Goal: Task Accomplishment & Management: Complete application form

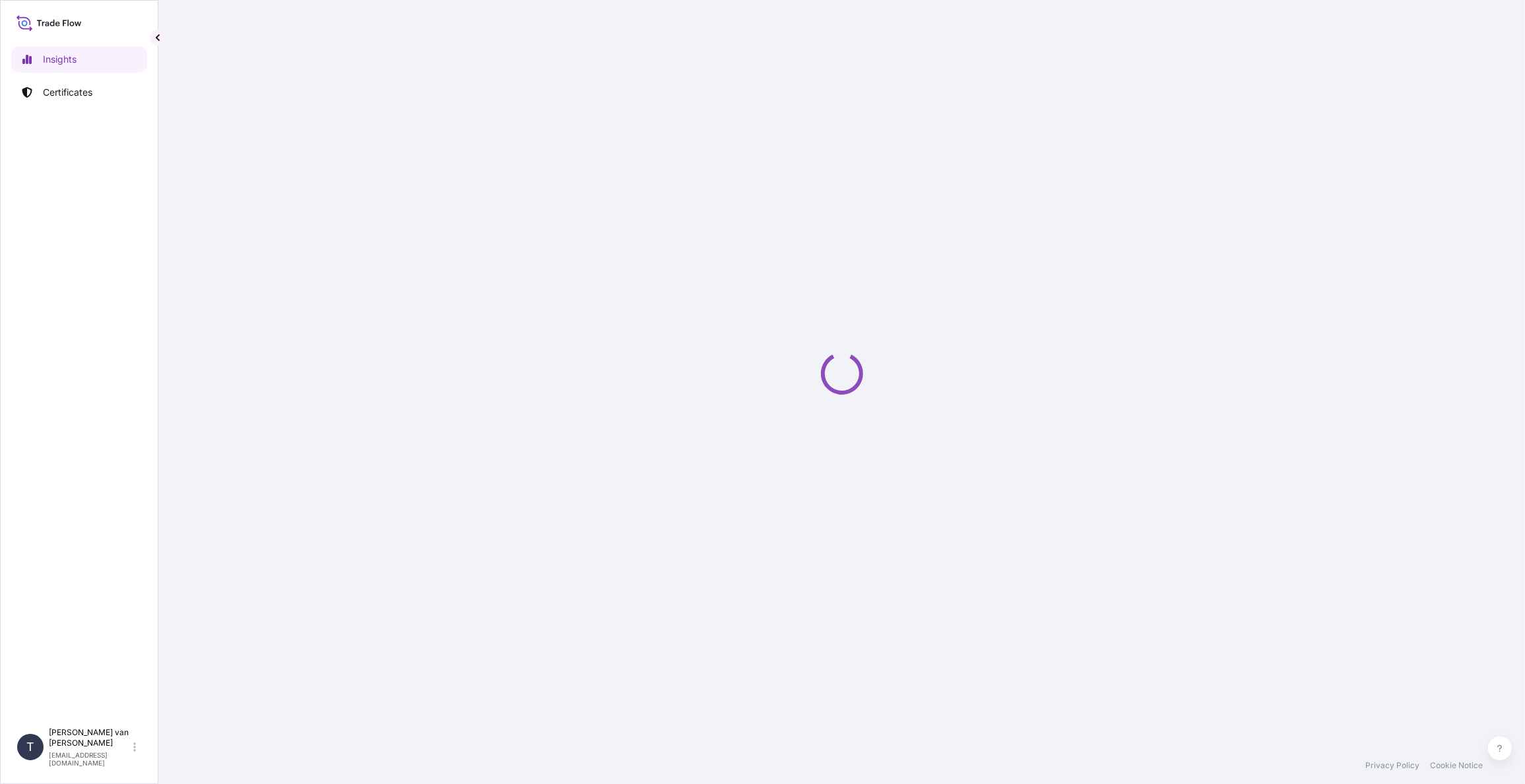
select select "2025"
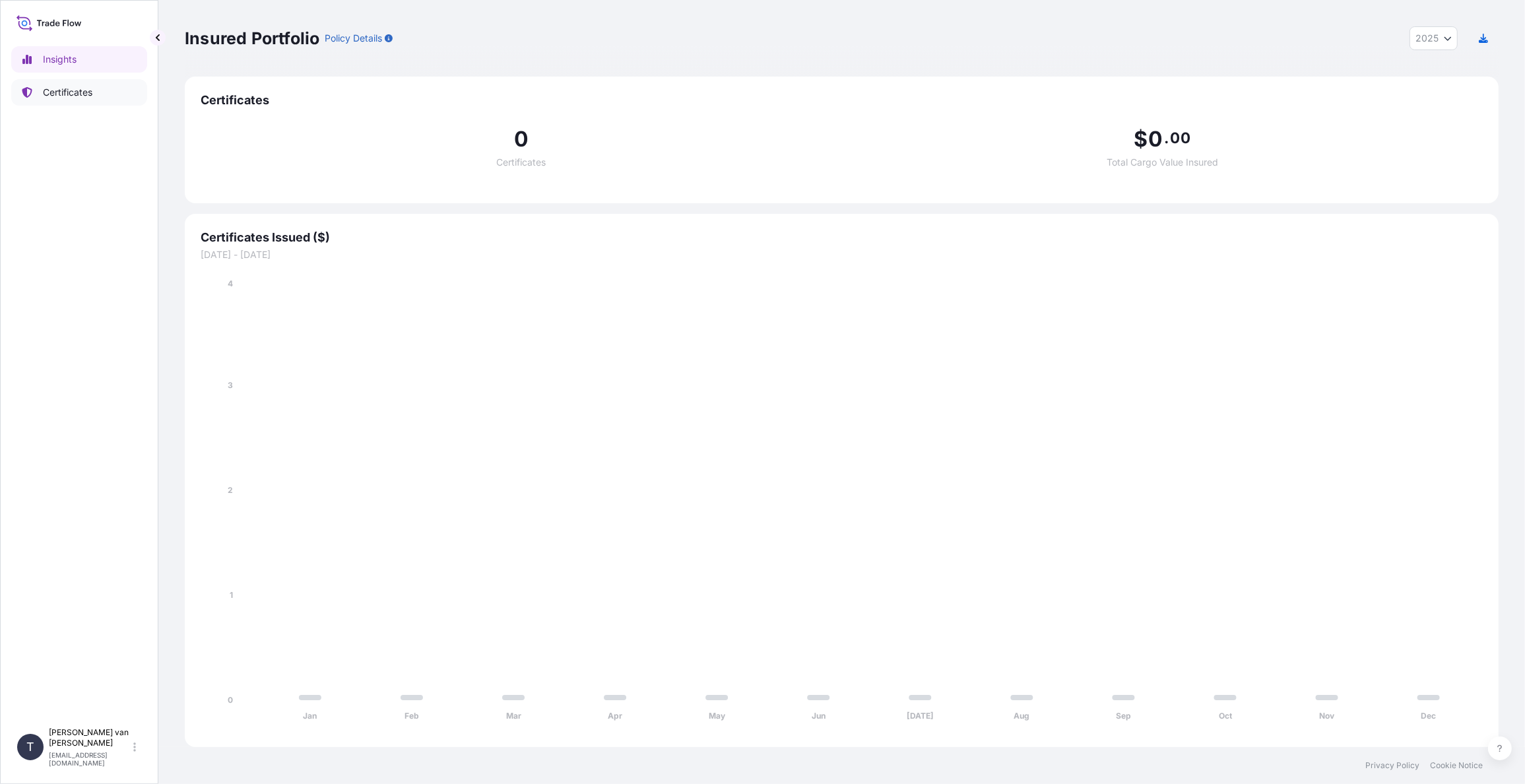
click at [65, 100] on link "Certificates" at bounding box center [79, 92] width 136 height 26
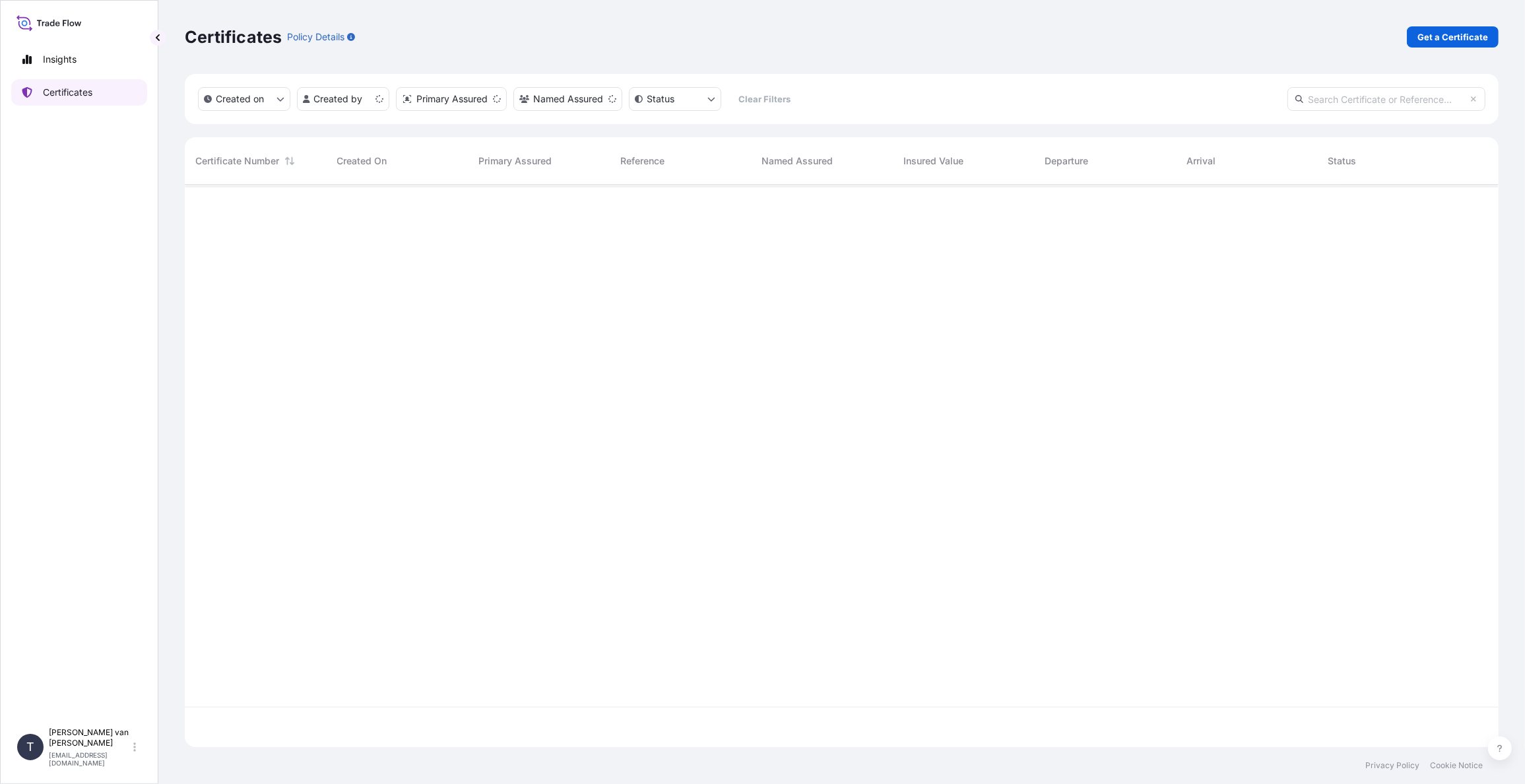
scroll to position [559, 1304]
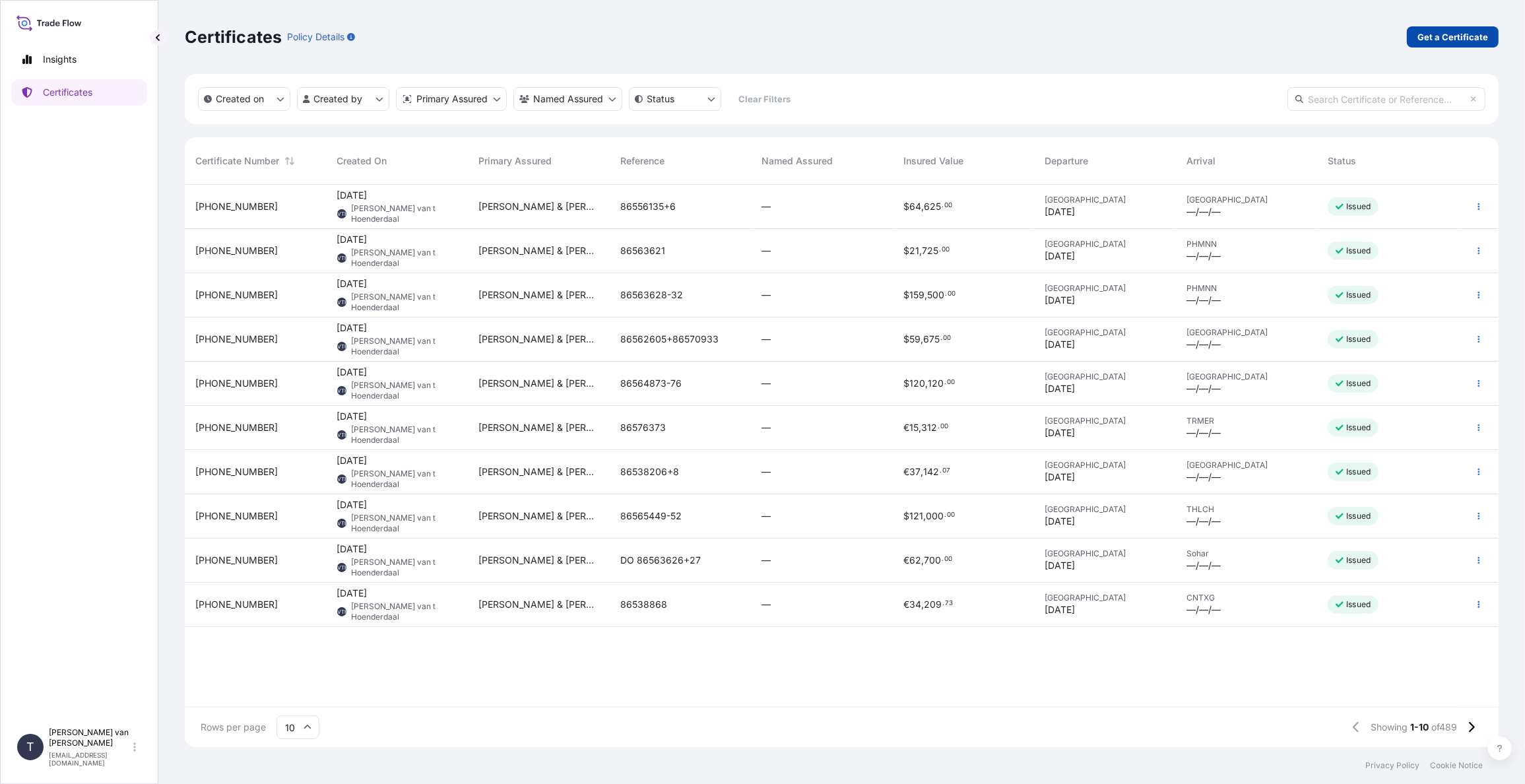
click at [1440, 38] on p "Get a Certificate" at bounding box center [1452, 37] width 71 height 14
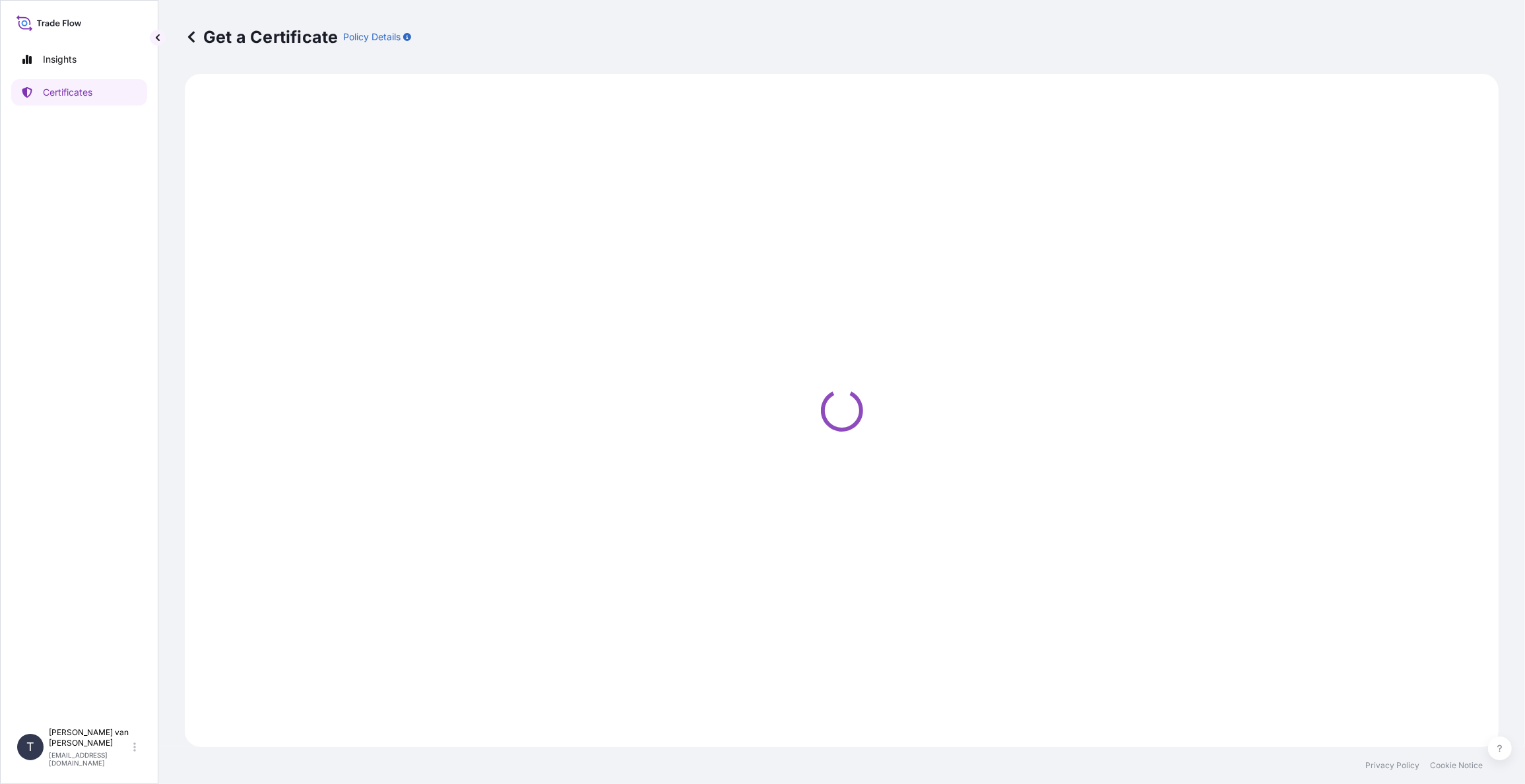
select select "Sea"
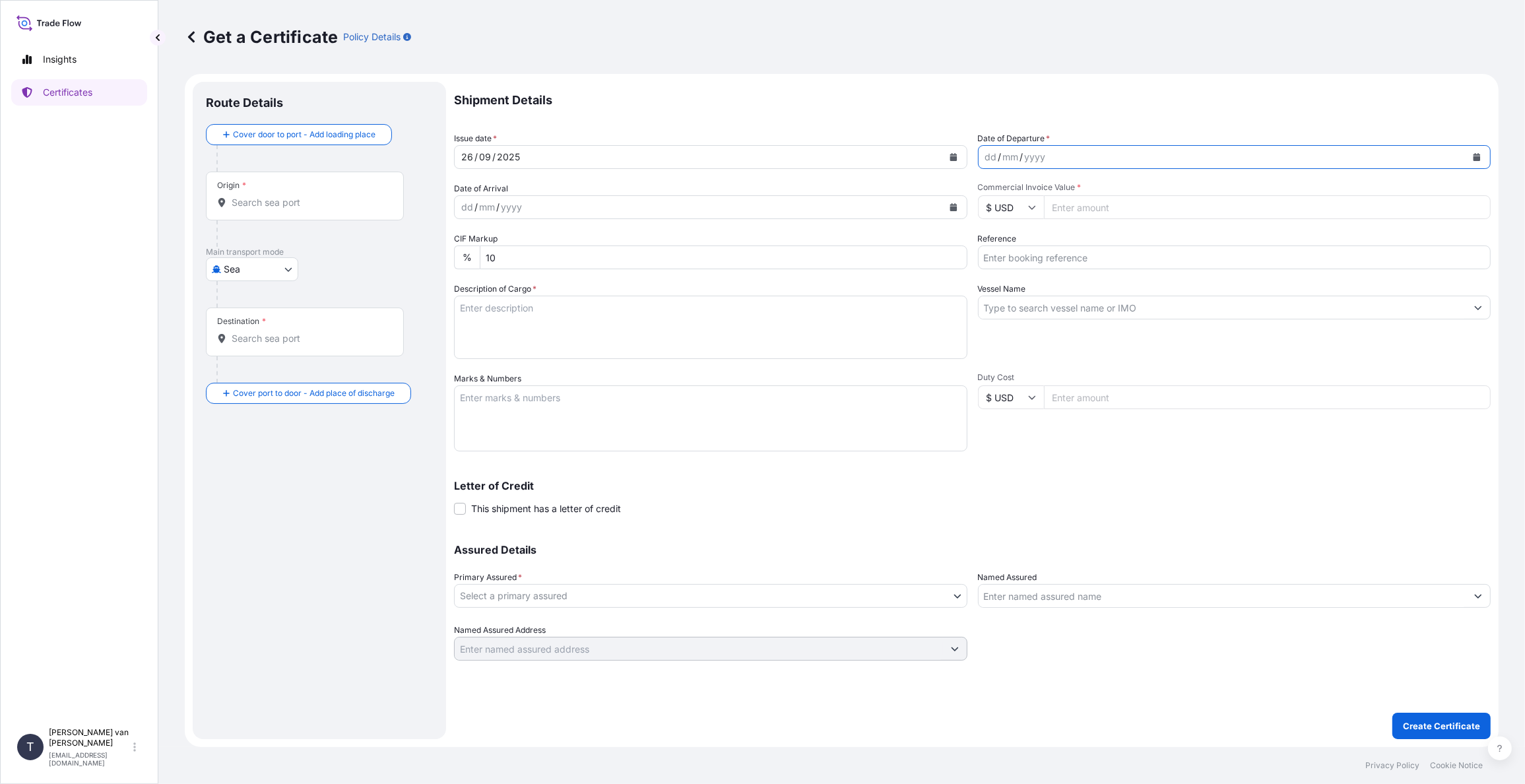
click at [1479, 155] on icon "Calendar" at bounding box center [1477, 157] width 8 height 8
click at [1151, 243] on div "7" at bounding box center [1151, 243] width 24 height 24
click at [1143, 213] on input "Commercial Invoice Value *" at bounding box center [1268, 207] width 448 height 24
type input "29000"
click at [1023, 265] on input "Reference" at bounding box center [1235, 257] width 513 height 24
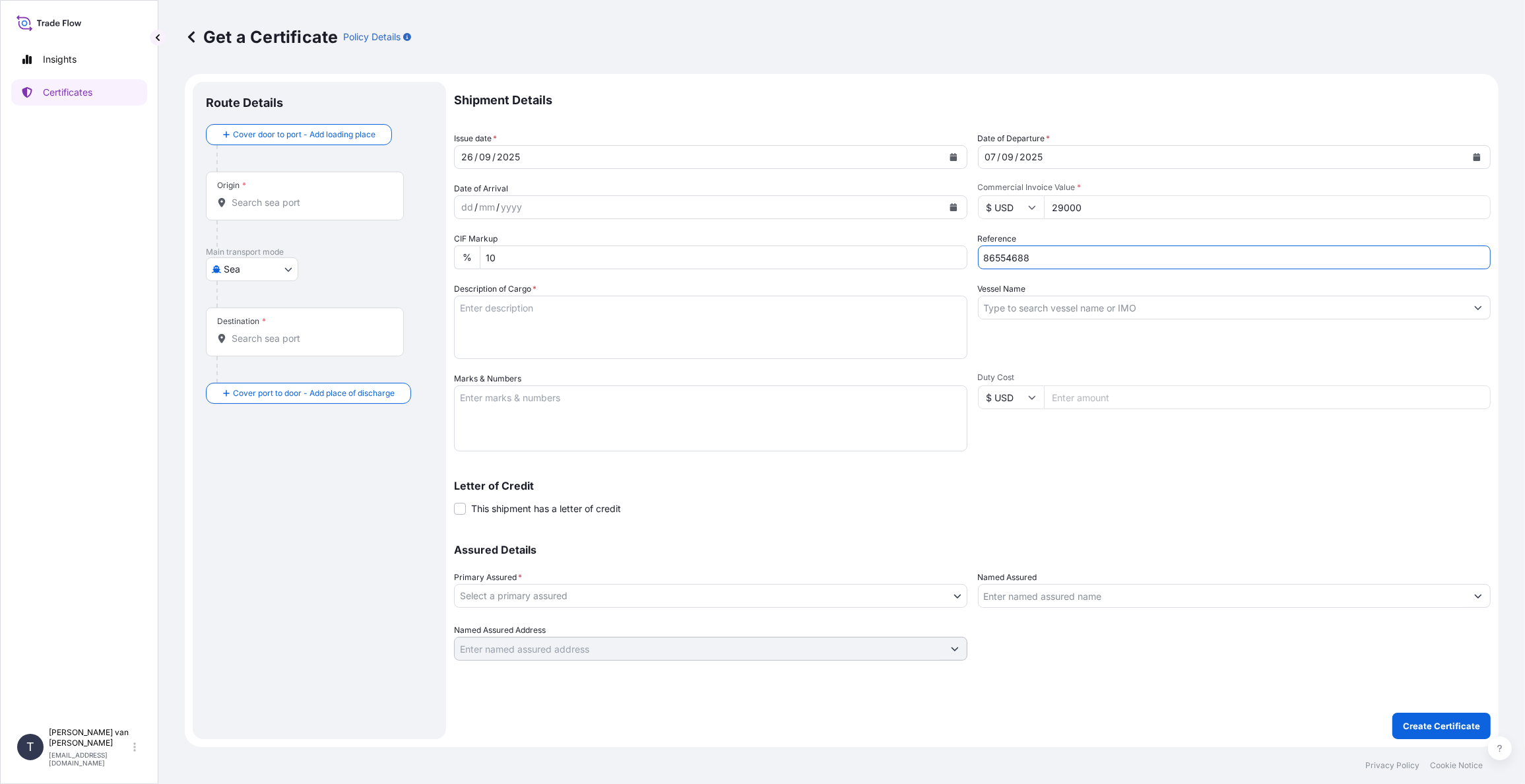
type input "86554688"
click at [1025, 311] on input "Vessel Name" at bounding box center [1222, 308] width 488 height 24
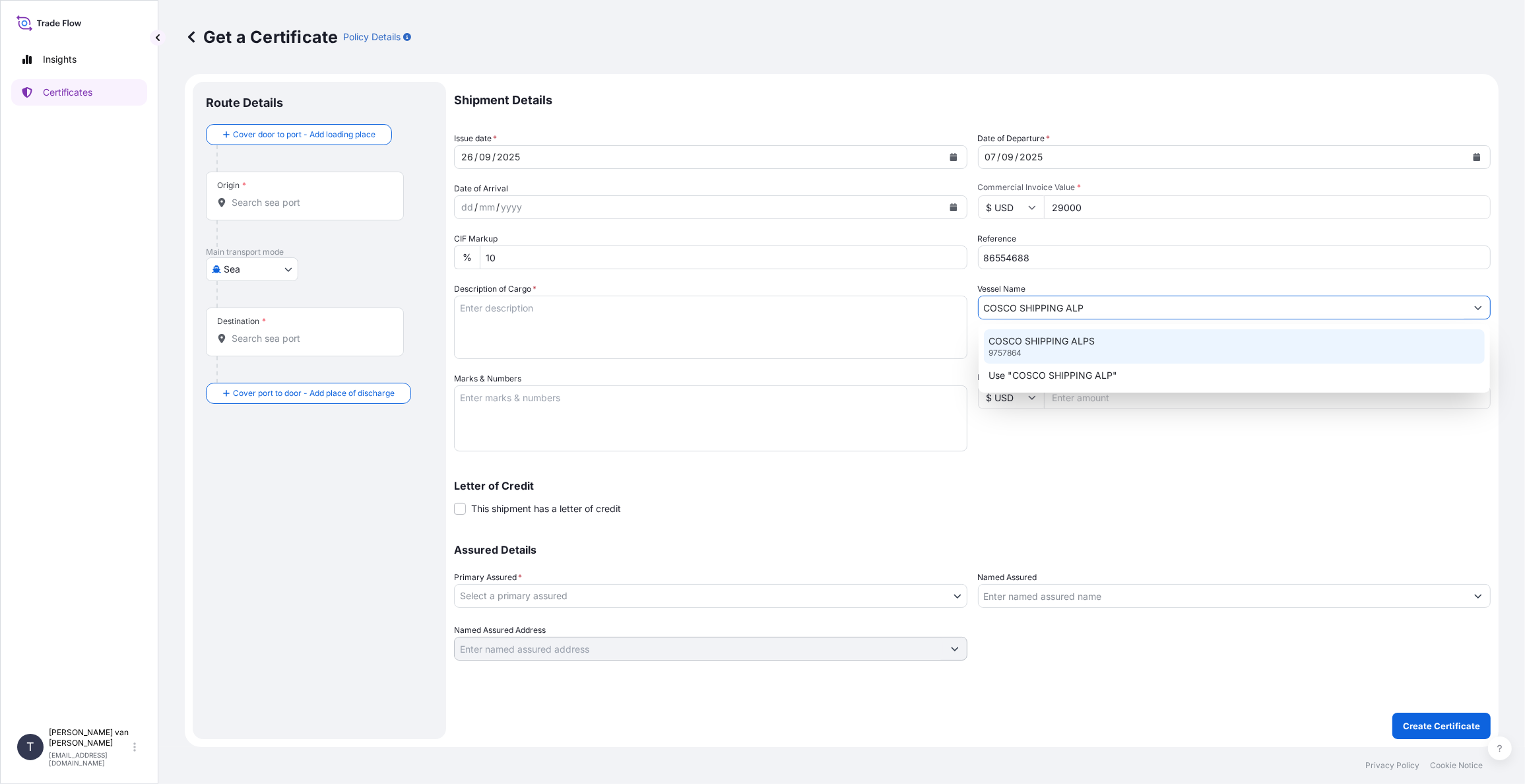
click at [1028, 340] on p "COSCO SHIPPING ALPS" at bounding box center [1042, 341] width 106 height 14
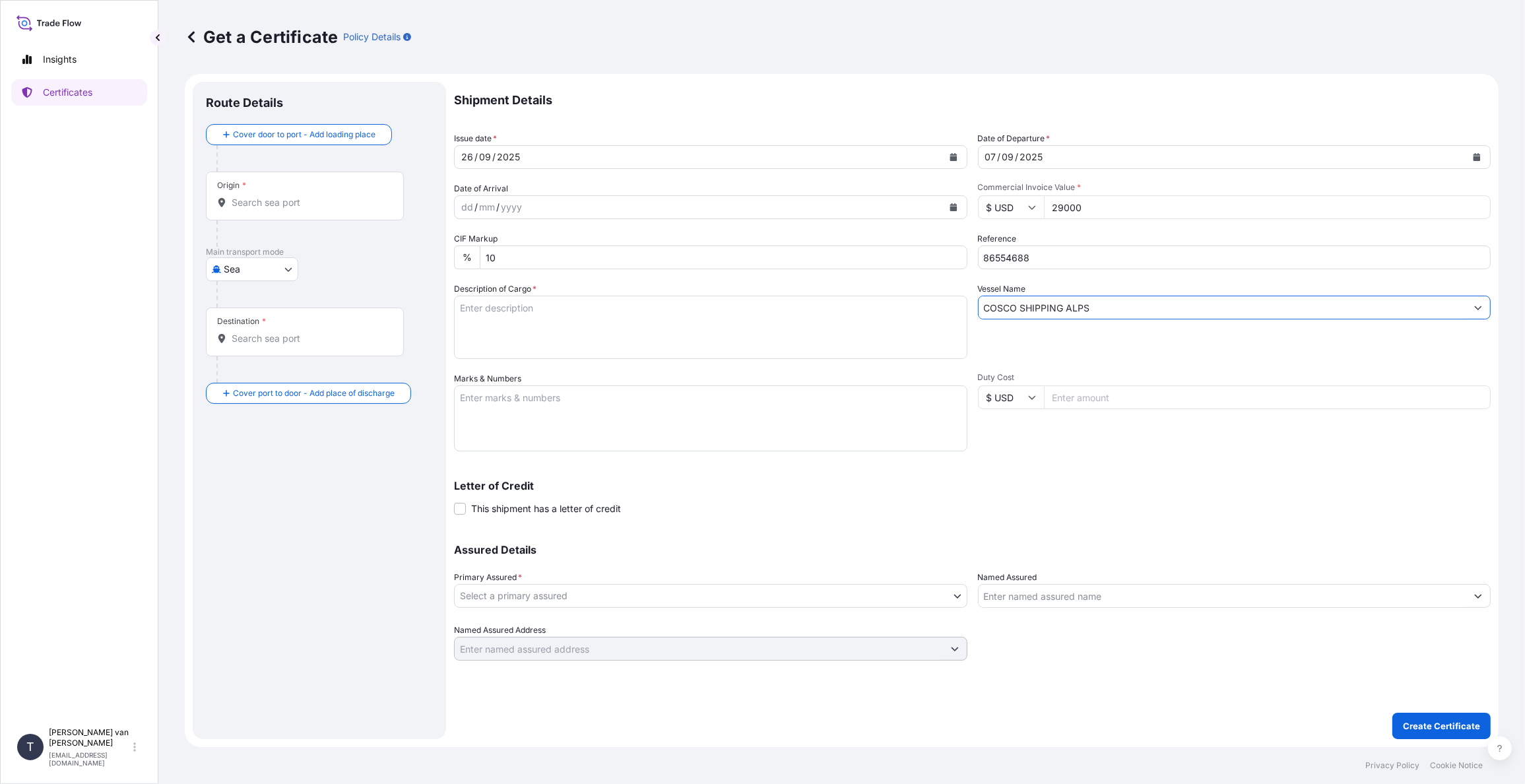
type input "COSCO SHIPPING ALPS"
click at [472, 312] on textarea "Description of Cargo *" at bounding box center [711, 327] width 513 height 64
click at [521, 308] on textarea "1x 40ft container containing: 1000 bags x 25 kg Resistamyl 345 = 25.000 kg" at bounding box center [711, 327] width 513 height 64
drag, startPoint x: 533, startPoint y: 306, endPoint x: 444, endPoint y: 300, distance: 89.2
click at [444, 300] on form "Route Details Cover door to port - Add loading place Place of loading Road / [G…" at bounding box center [841, 410] width 1314 height 673
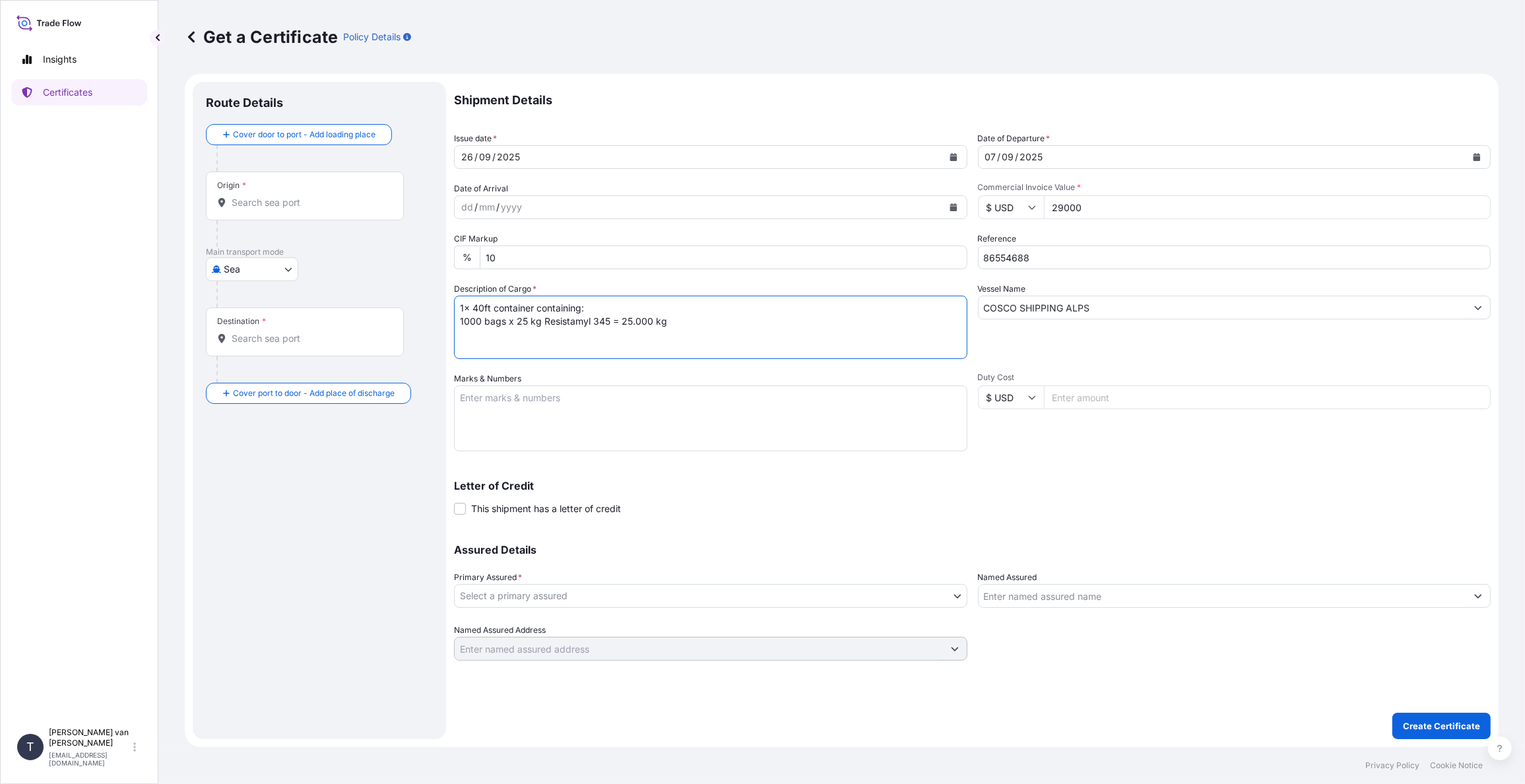
type textarea "1x 40ft container containing: 1000 bags x 25 kg Resistamyl 345 = 25.000 kg"
click at [471, 401] on textarea "Marks & Numbers" at bounding box center [711, 418] width 513 height 66
paste textarea "1x 40ft container"
type textarea "1x 40ft container: CONTAINER: SEAL: OOCU7393723 00101546 DO: 86554688 SO: 25530…"
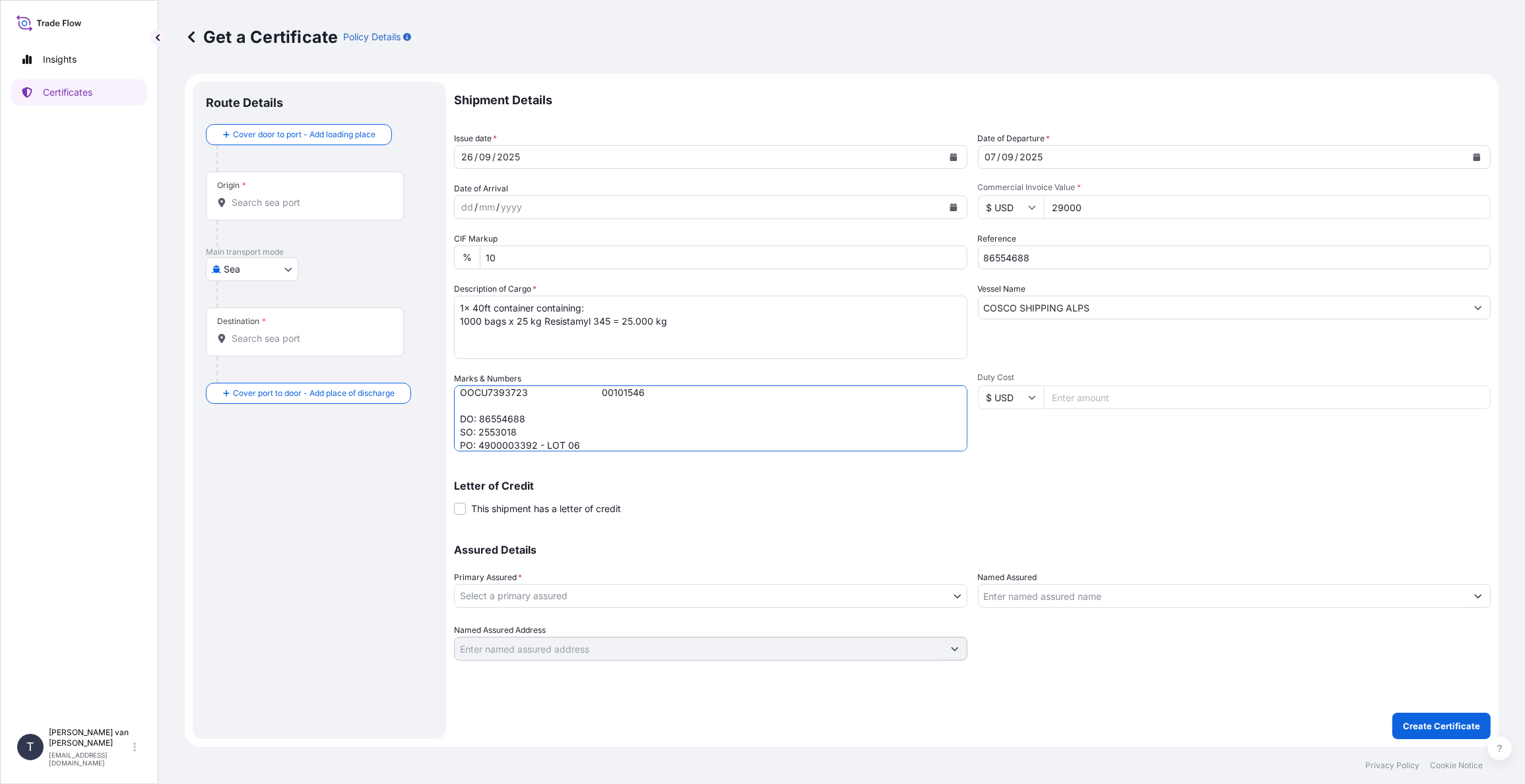
click at [602, 585] on body "Insights Certificates T [PERSON_NAME] van t Hoenderdaal [EMAIL_ADDRESS][DOMAIN_…" at bounding box center [762, 392] width 1525 height 784
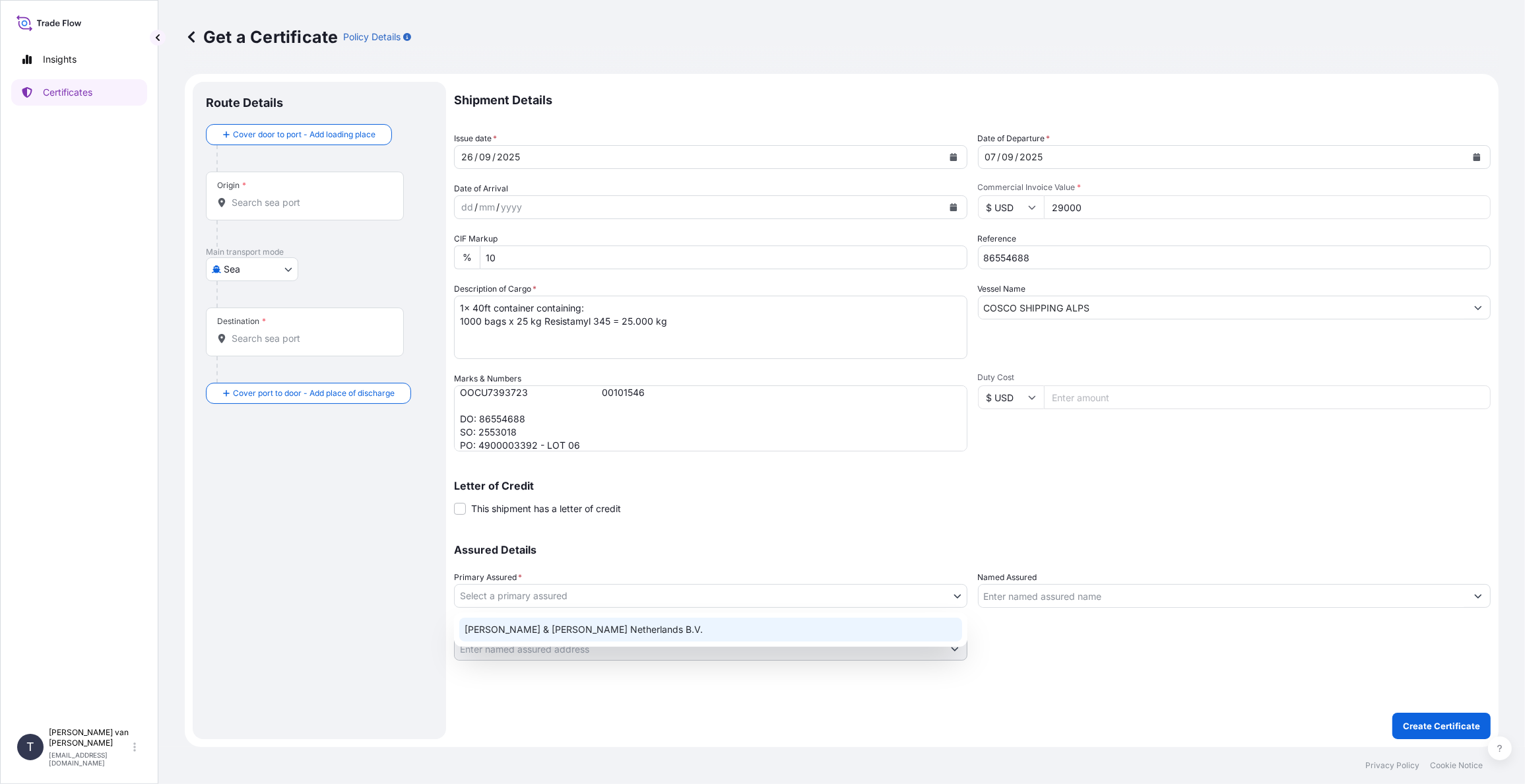
click at [505, 627] on div "[PERSON_NAME] & [PERSON_NAME] Netherlands B.V." at bounding box center [711, 629] width 503 height 24
select select "31666"
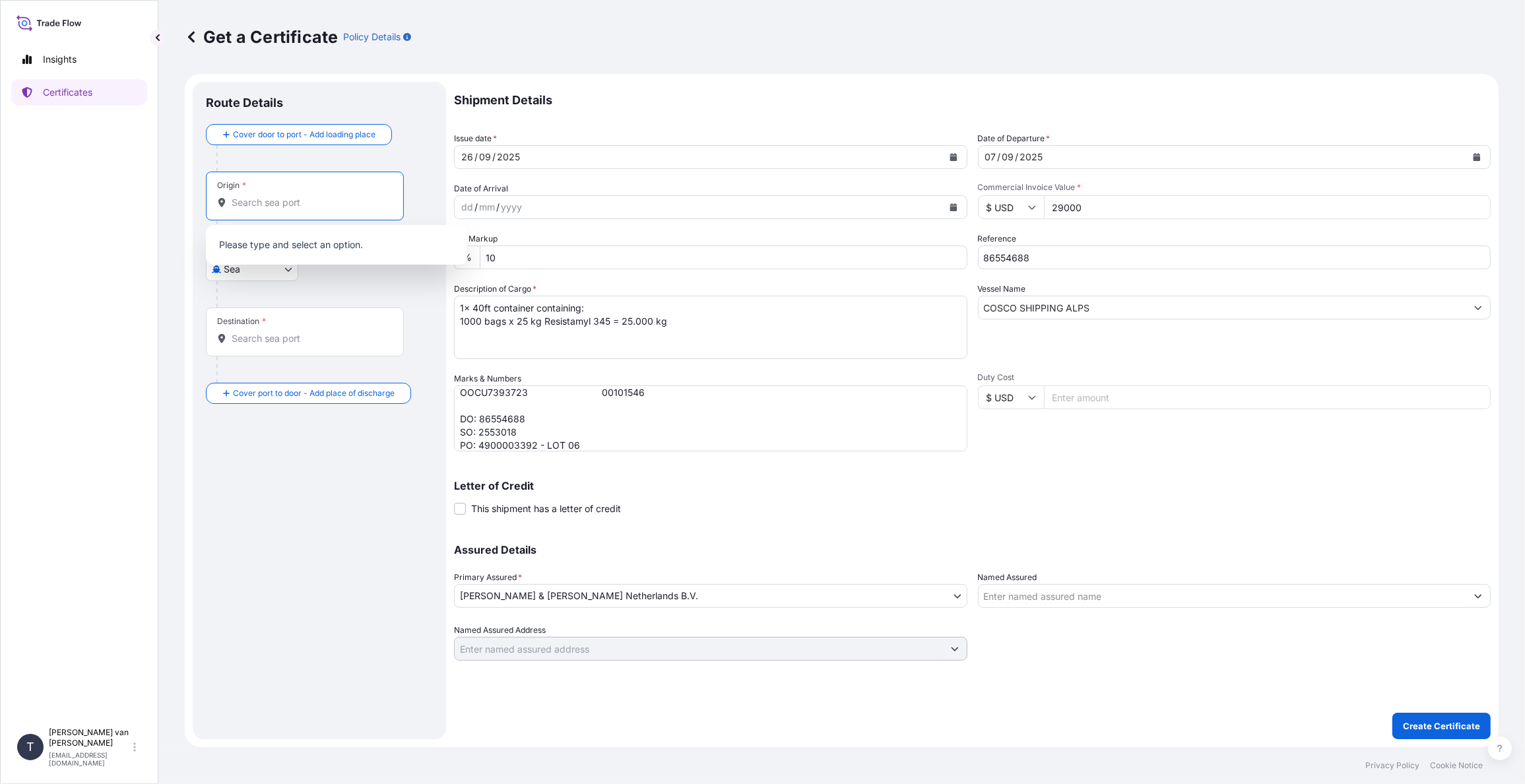
click at [308, 206] on input "Origin *" at bounding box center [309, 202] width 155 height 14
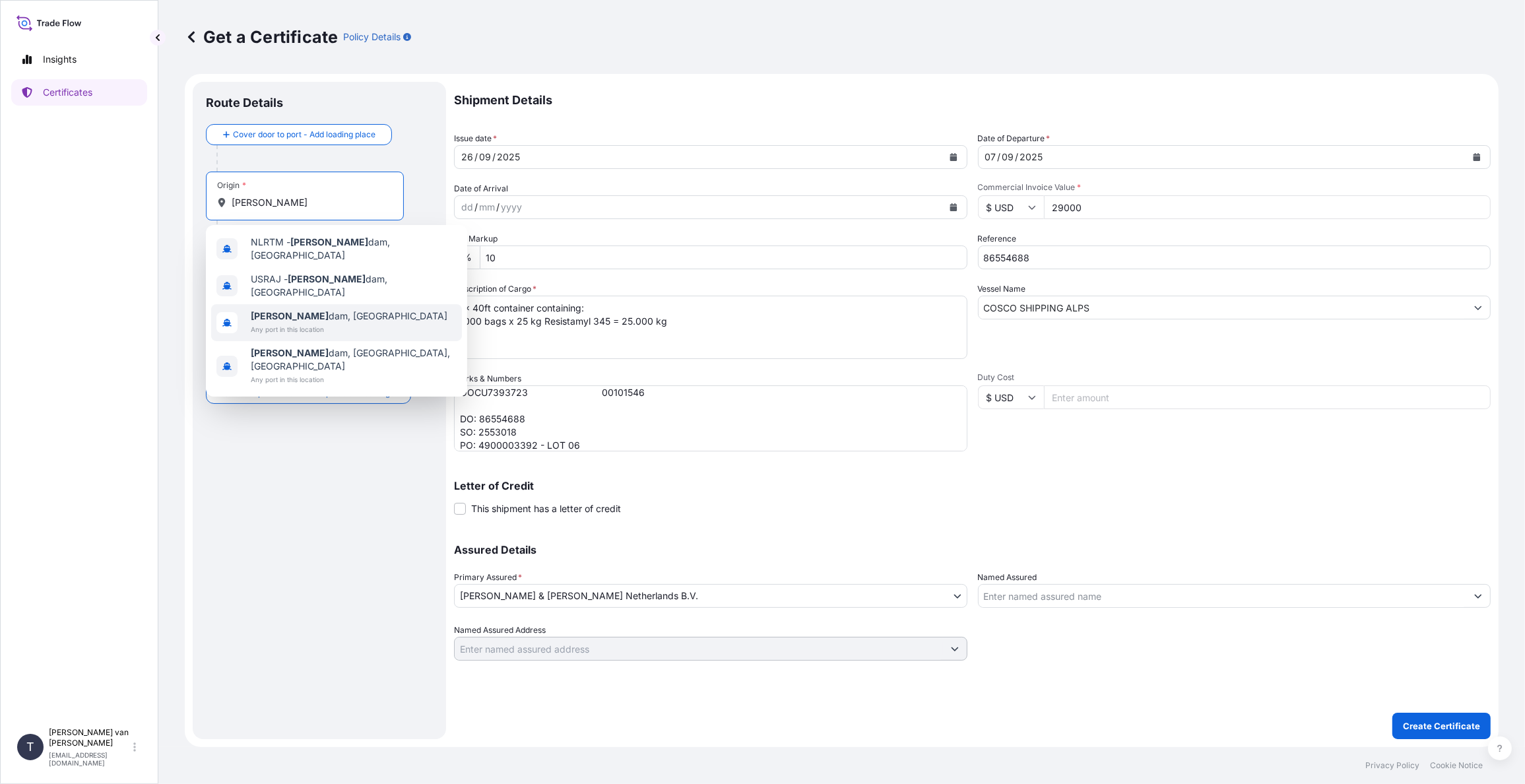
click at [294, 309] on span "[PERSON_NAME] dam, [GEOGRAPHIC_DATA]" at bounding box center [349, 316] width 197 height 14
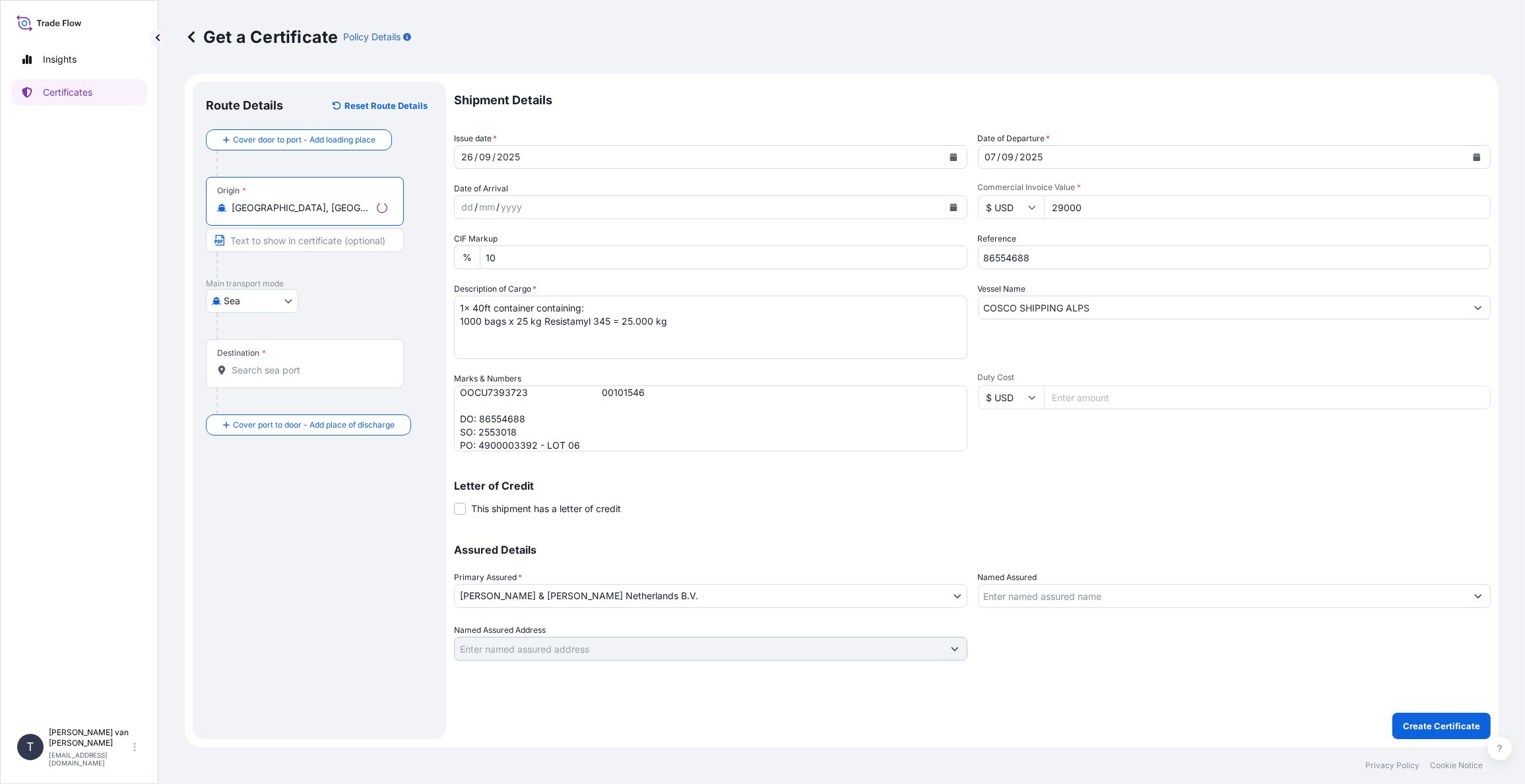
type input "[GEOGRAPHIC_DATA], [GEOGRAPHIC_DATA]"
click at [269, 370] on input "Destination *" at bounding box center [309, 370] width 155 height 14
type input "PHMNL - [GEOGRAPHIC_DATA], [GEOGRAPHIC_DATA]"
click at [1464, 724] on p "Create Certificate" at bounding box center [1441, 726] width 77 height 14
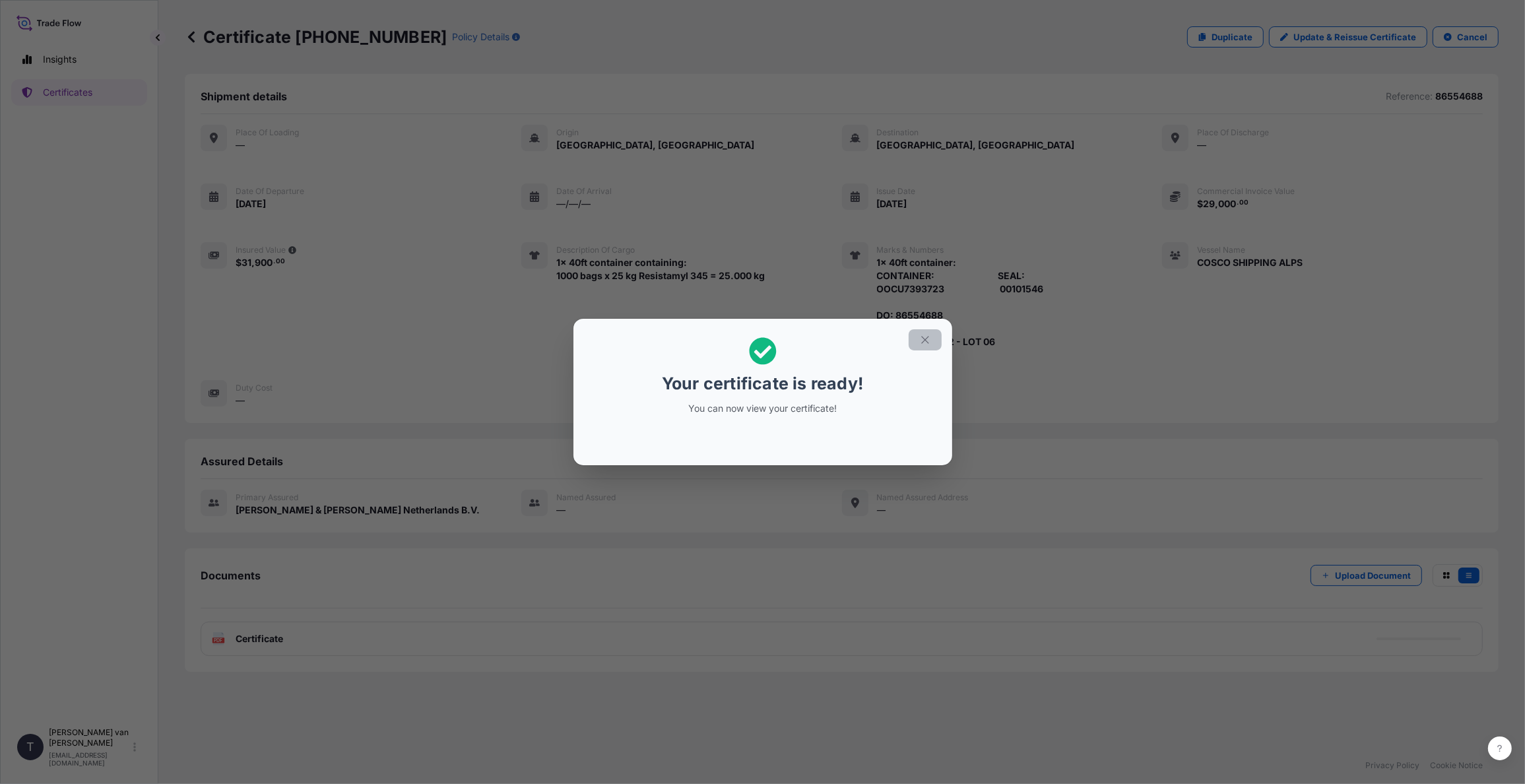
click at [927, 335] on icon "button" at bounding box center [925, 339] width 12 height 12
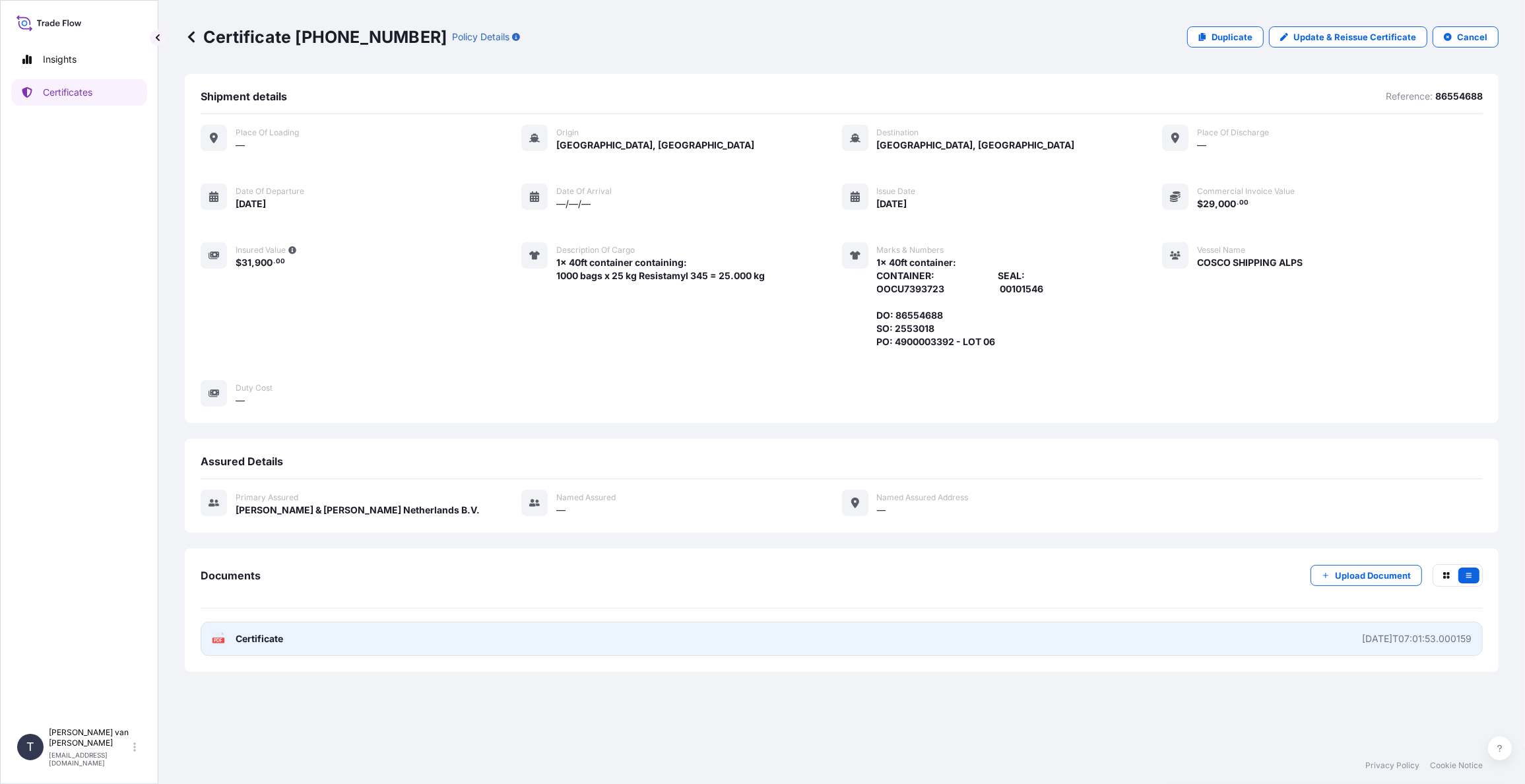
click at [258, 636] on span "Certificate" at bounding box center [260, 639] width 48 height 14
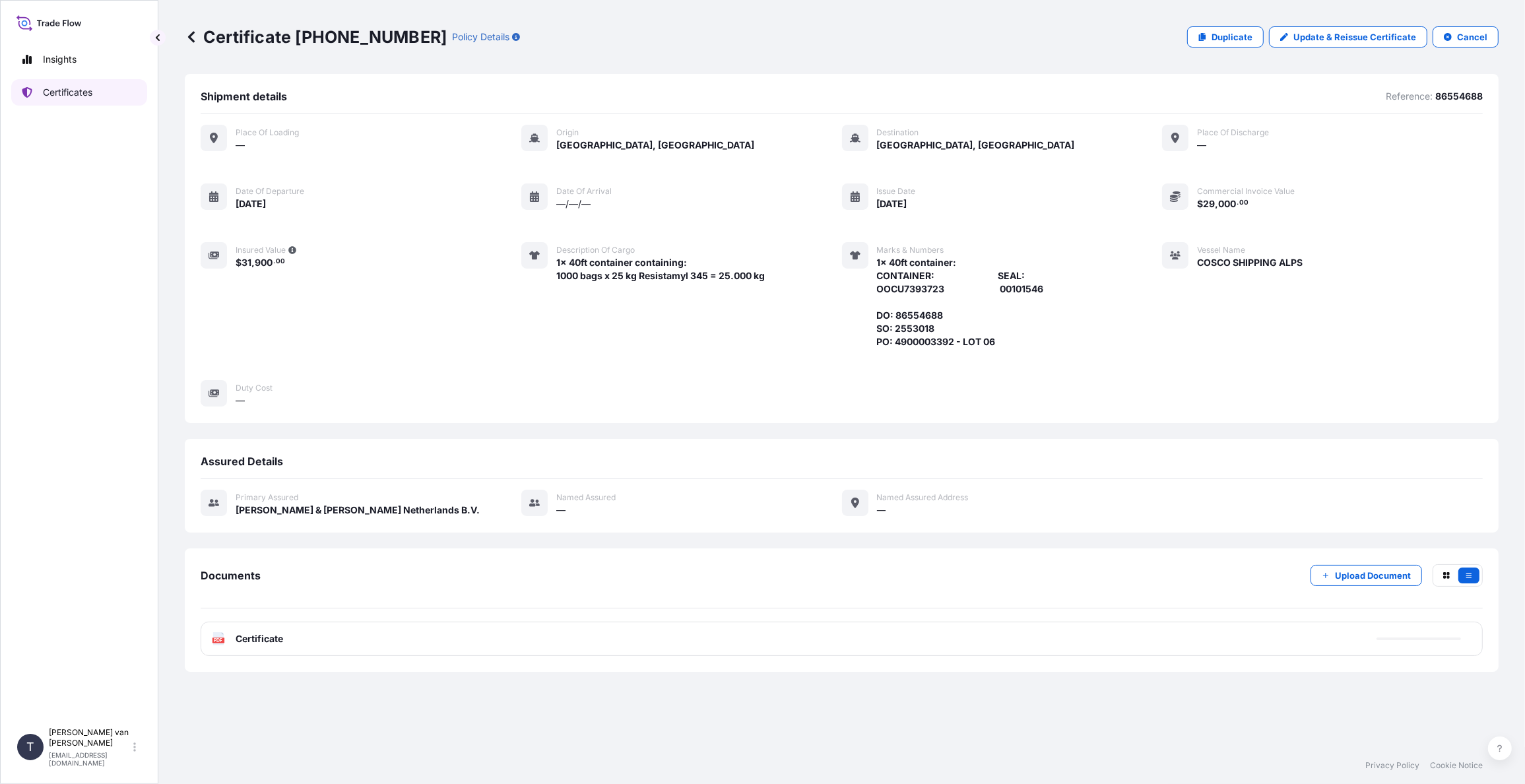
click at [90, 89] on p "Certificates" at bounding box center [68, 92] width 49 height 14
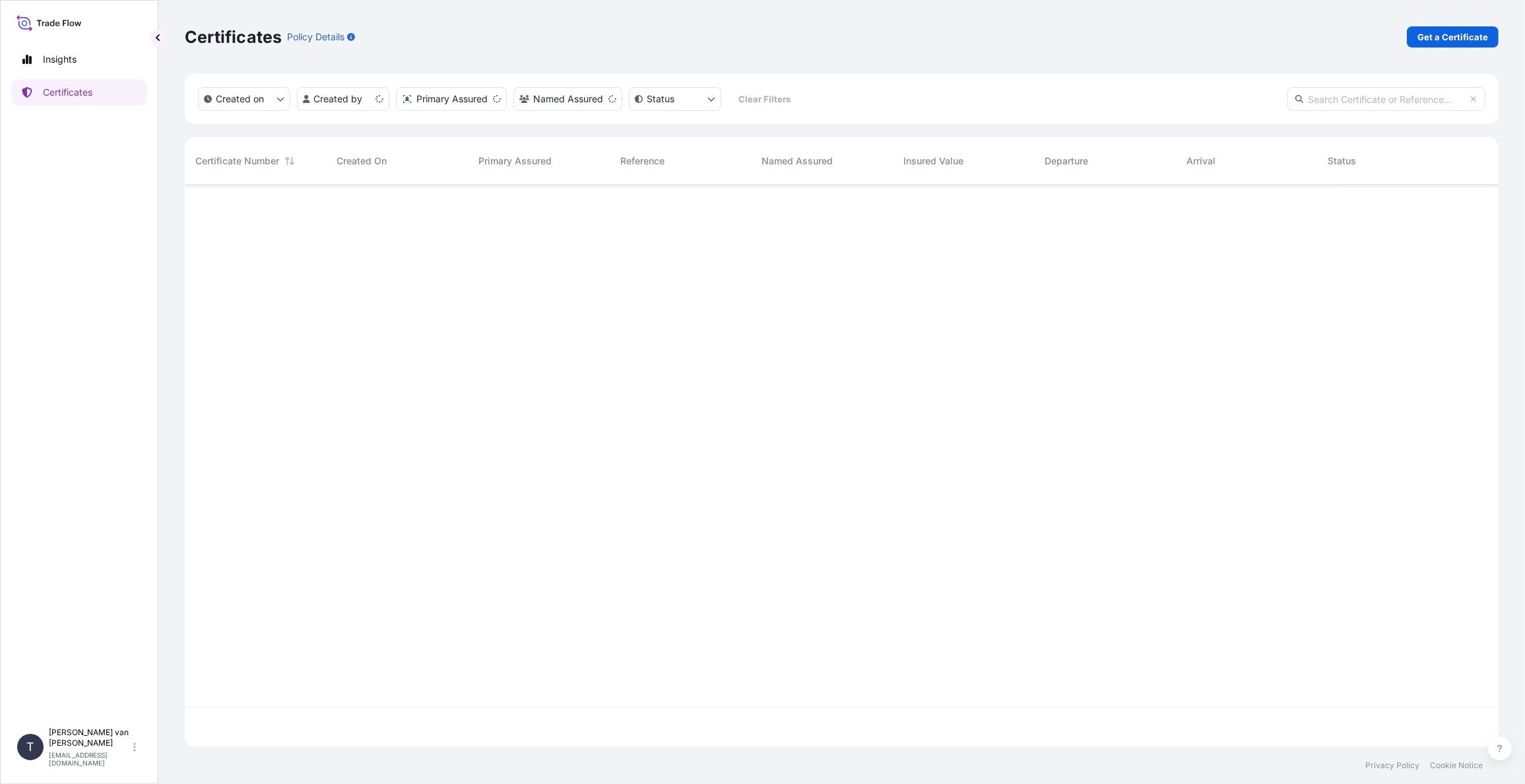
scroll to position [559, 1304]
click at [1490, 37] on link "Get a Certificate" at bounding box center [1452, 37] width 92 height 22
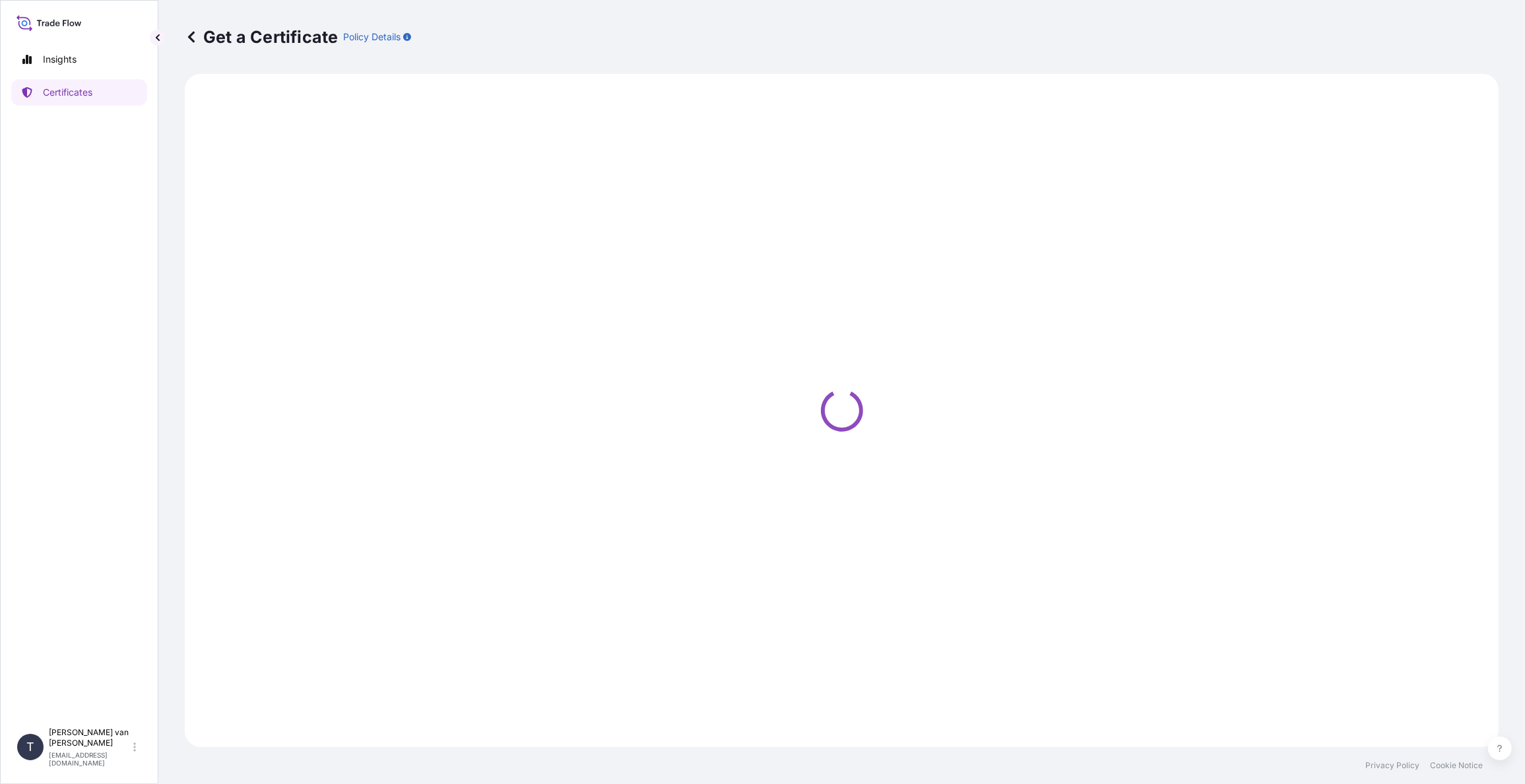
select select "Sea"
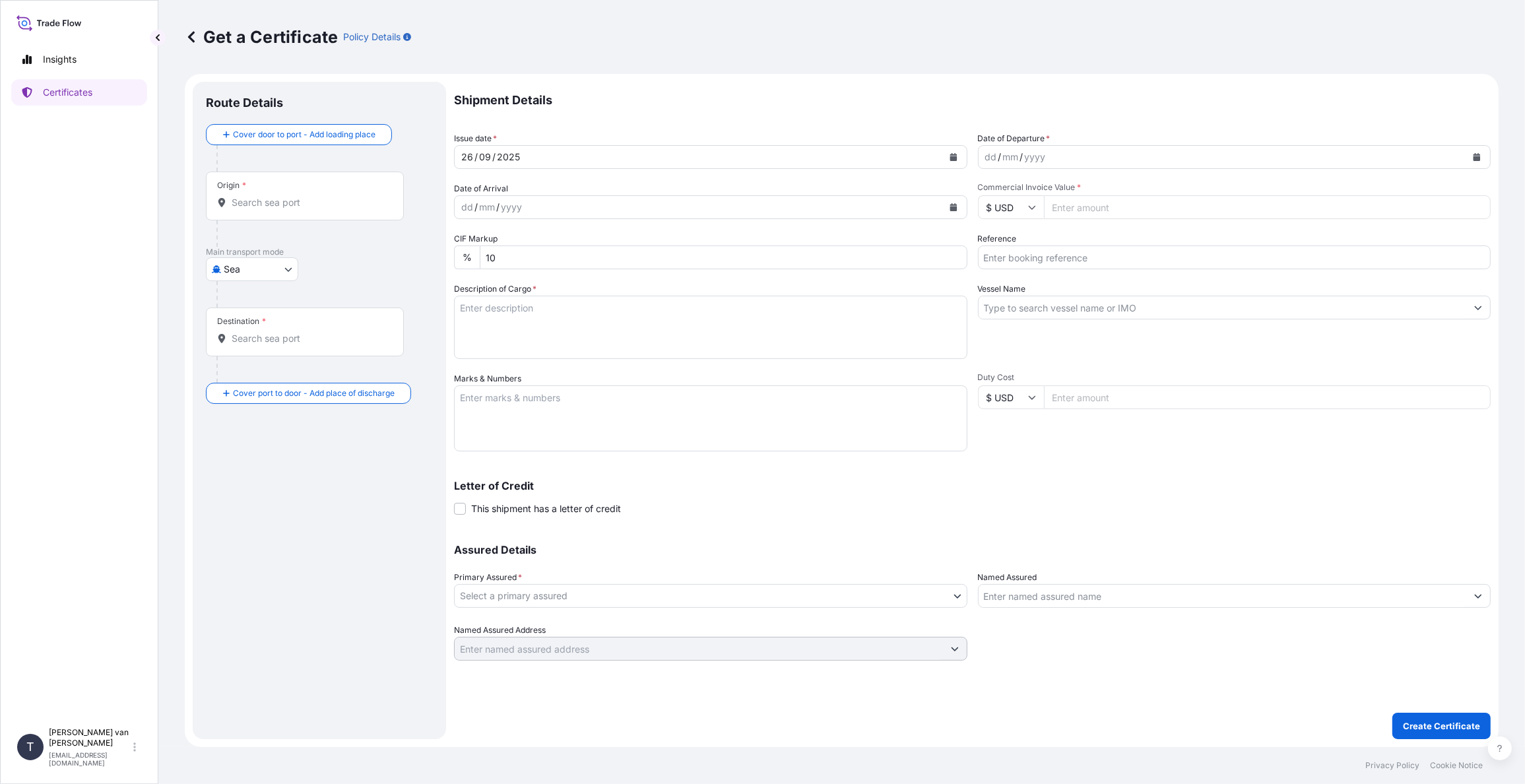
click at [1476, 157] on icon "Calendar" at bounding box center [1477, 157] width 7 height 8
click at [998, 293] on div "15" at bounding box center [1002, 293] width 24 height 24
click at [1096, 216] on input "Commercial Invoice Value *" at bounding box center [1268, 207] width 448 height 24
click at [1029, 203] on icon at bounding box center [1033, 207] width 8 height 8
click at [1013, 241] on div "€ EUR" at bounding box center [1011, 243] width 56 height 25
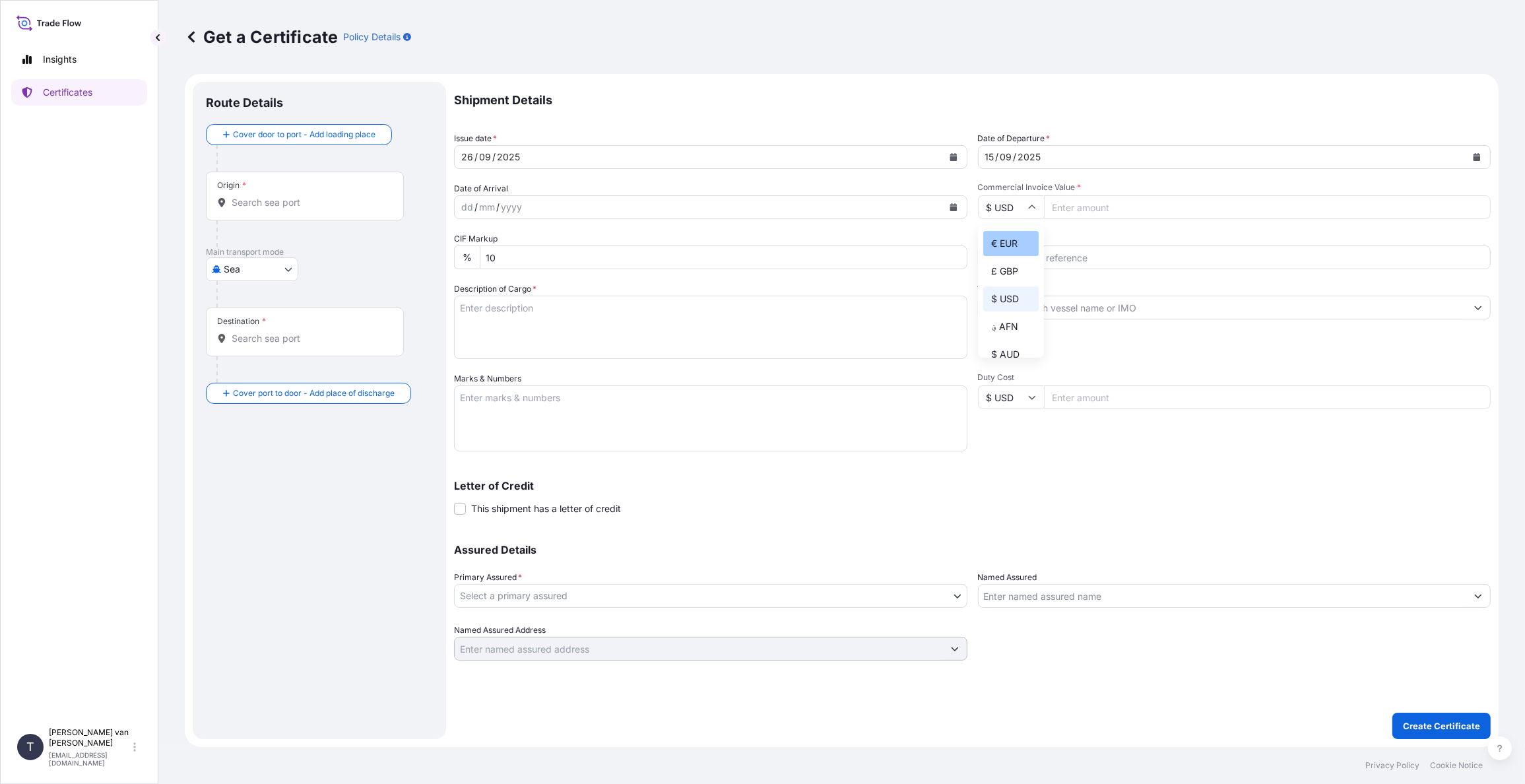
type input "€ EUR"
click at [1076, 204] on input "Commercial Invoice Value *" at bounding box center [1268, 207] width 448 height 24
type input "44000"
click at [1059, 261] on input "Reference" at bounding box center [1235, 257] width 513 height 24
type input "86568435+36"
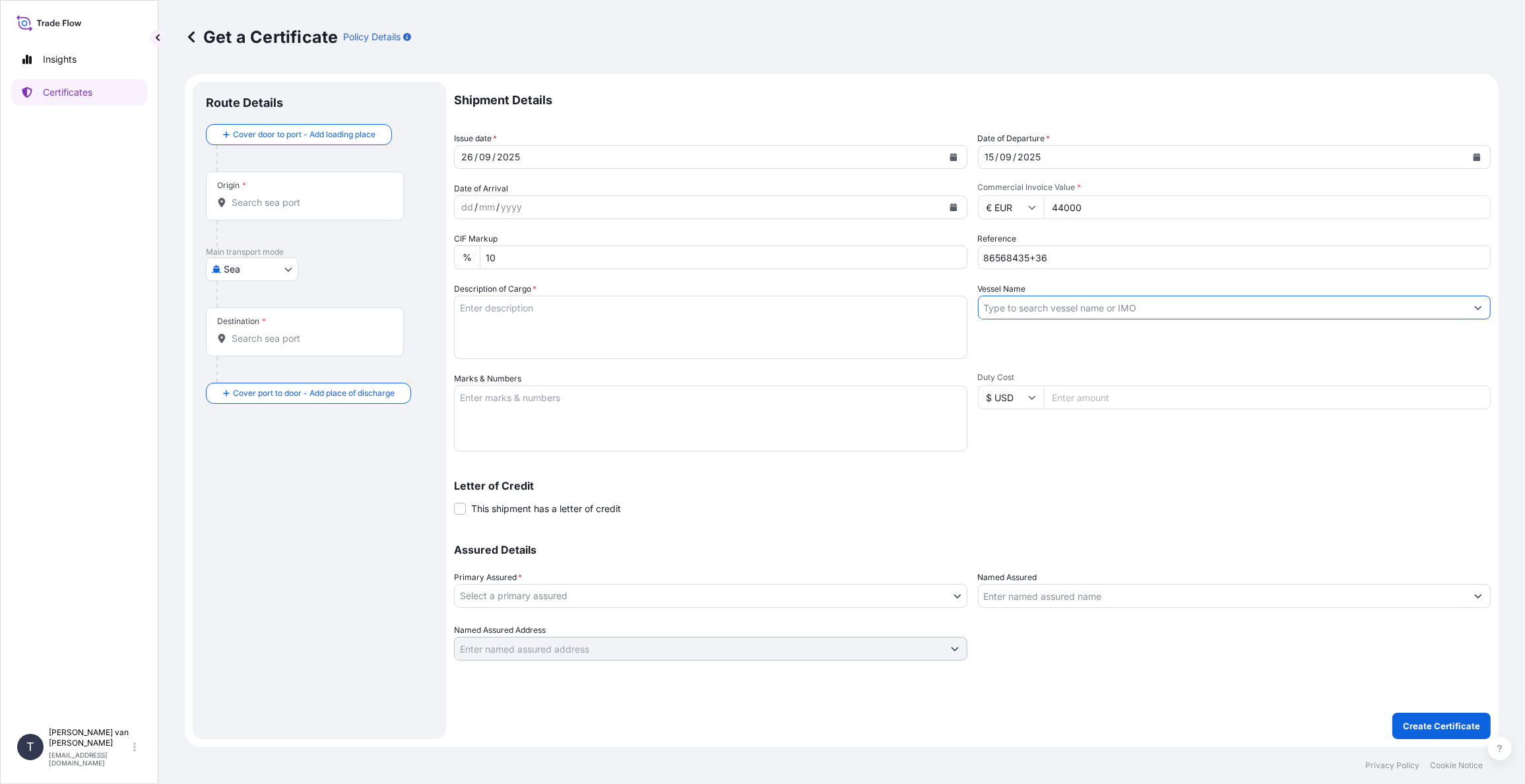
click at [1018, 300] on input "Vessel Name" at bounding box center [1222, 308] width 488 height 24
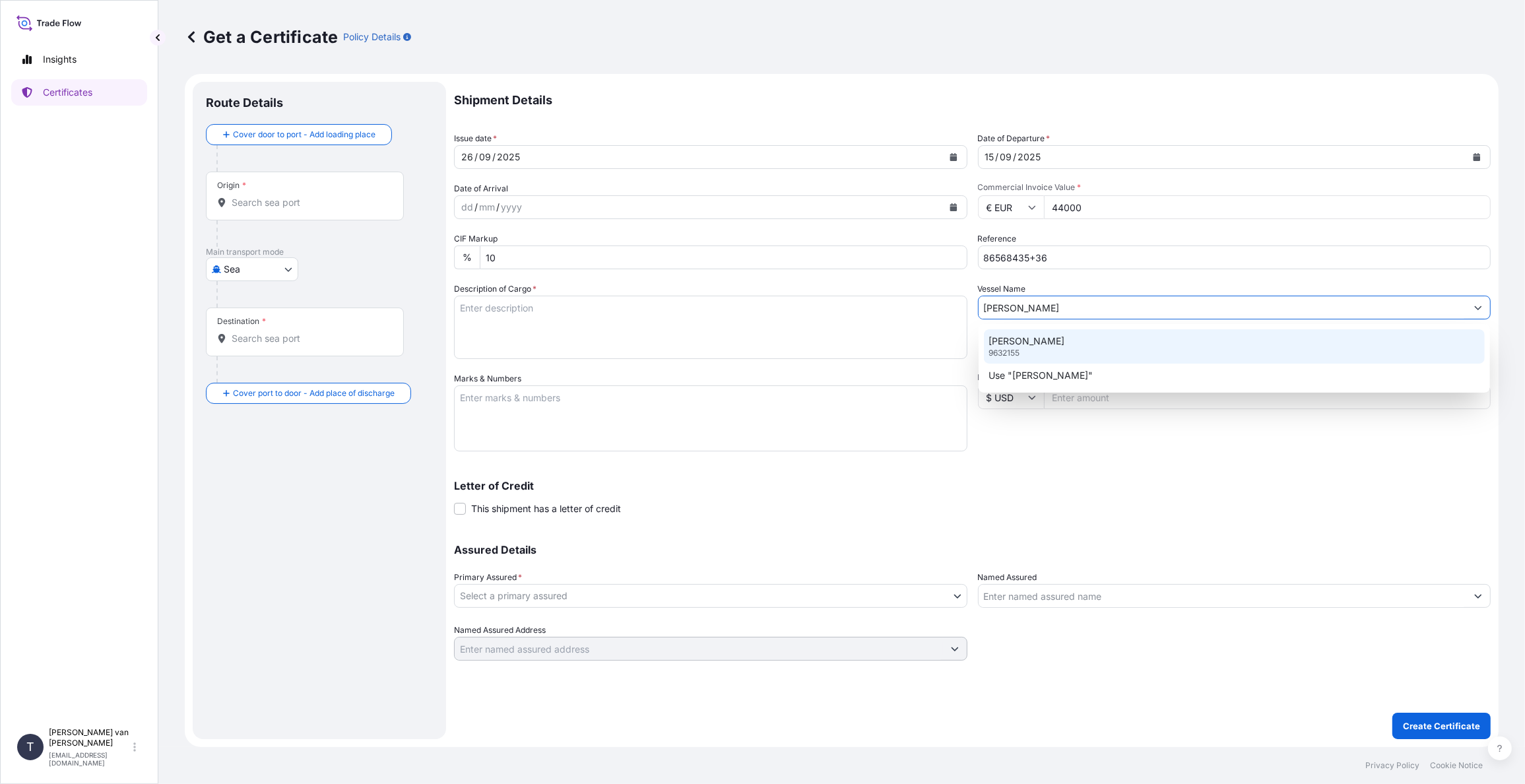
click at [1021, 337] on p "[PERSON_NAME]" at bounding box center [1027, 341] width 76 height 14
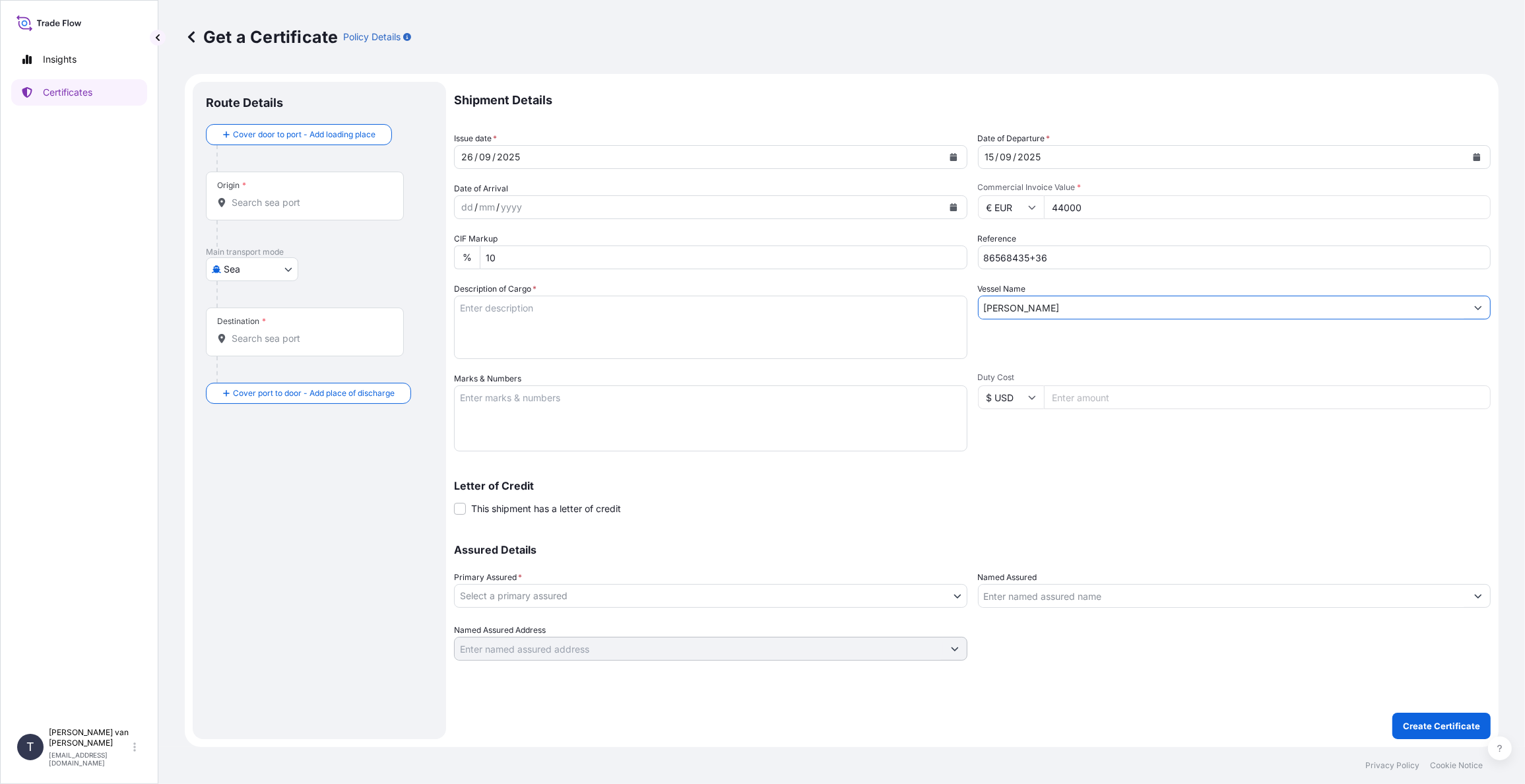
type input "[PERSON_NAME]"
click at [532, 309] on textarea "Description of Cargo *" at bounding box center [711, 327] width 513 height 64
click at [502, 300] on textarea "2x 40ft container containing: 1600 bags x 25 kg Resistamyl 347 = 40.000 kg" at bounding box center [711, 327] width 513 height 64
drag, startPoint x: 535, startPoint y: 306, endPoint x: 444, endPoint y: 307, distance: 91.0
click at [444, 307] on form "Route Details Cover door to port - Add loading place Place of loading Road / In…" at bounding box center [841, 410] width 1314 height 673
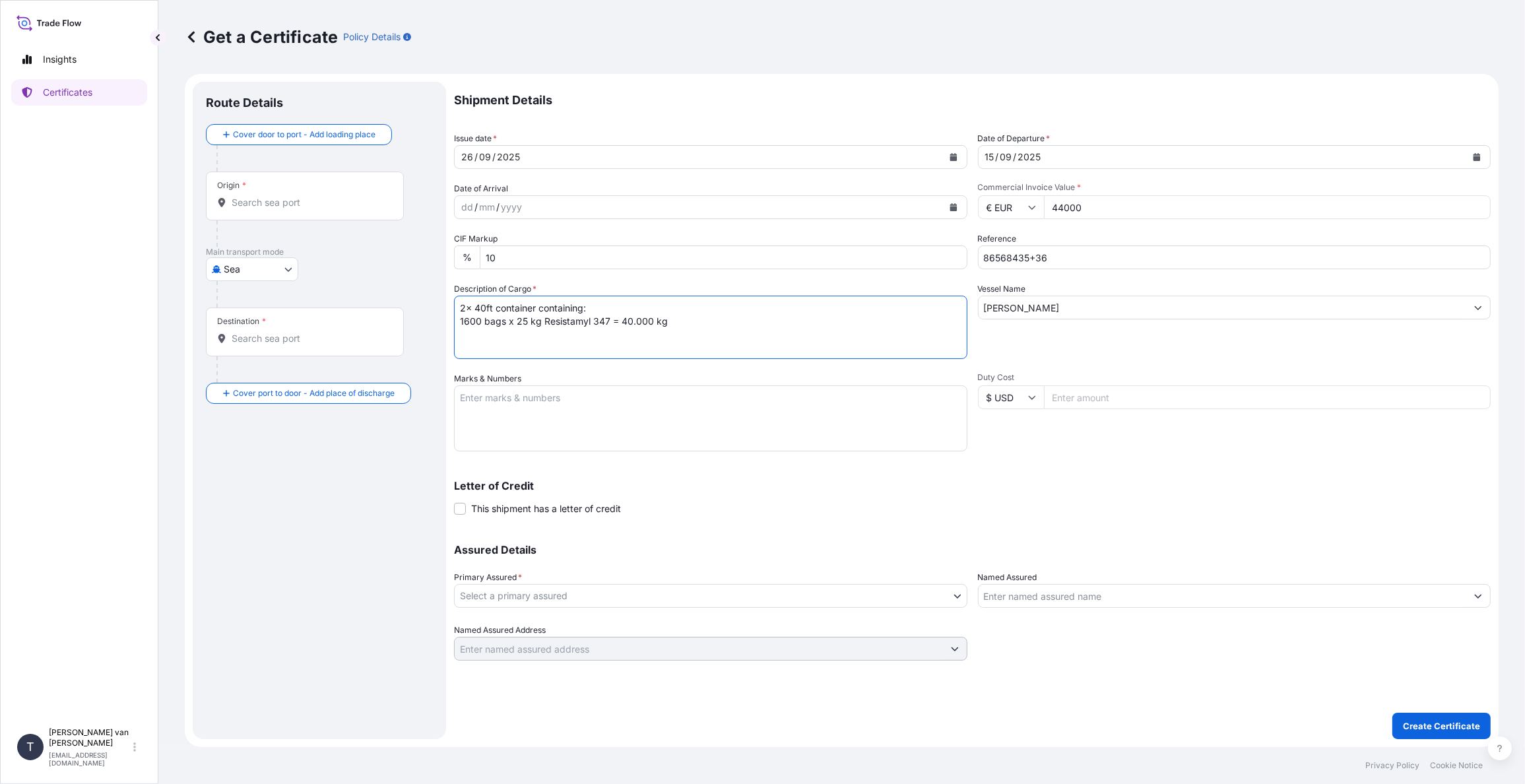
type textarea "2x 40ft container containing: 1600 bags x 25 kg Resistamyl 347 = 40.000 kg"
click at [492, 402] on textarea "Marks & Numbers" at bounding box center [711, 418] width 513 height 66
paste textarea "2x 40ft container"
type textarea "2x 40ft container: CONTAINER: SEAL: FANU3801859 A107106 HLBU1999574 A107107 DO:…"
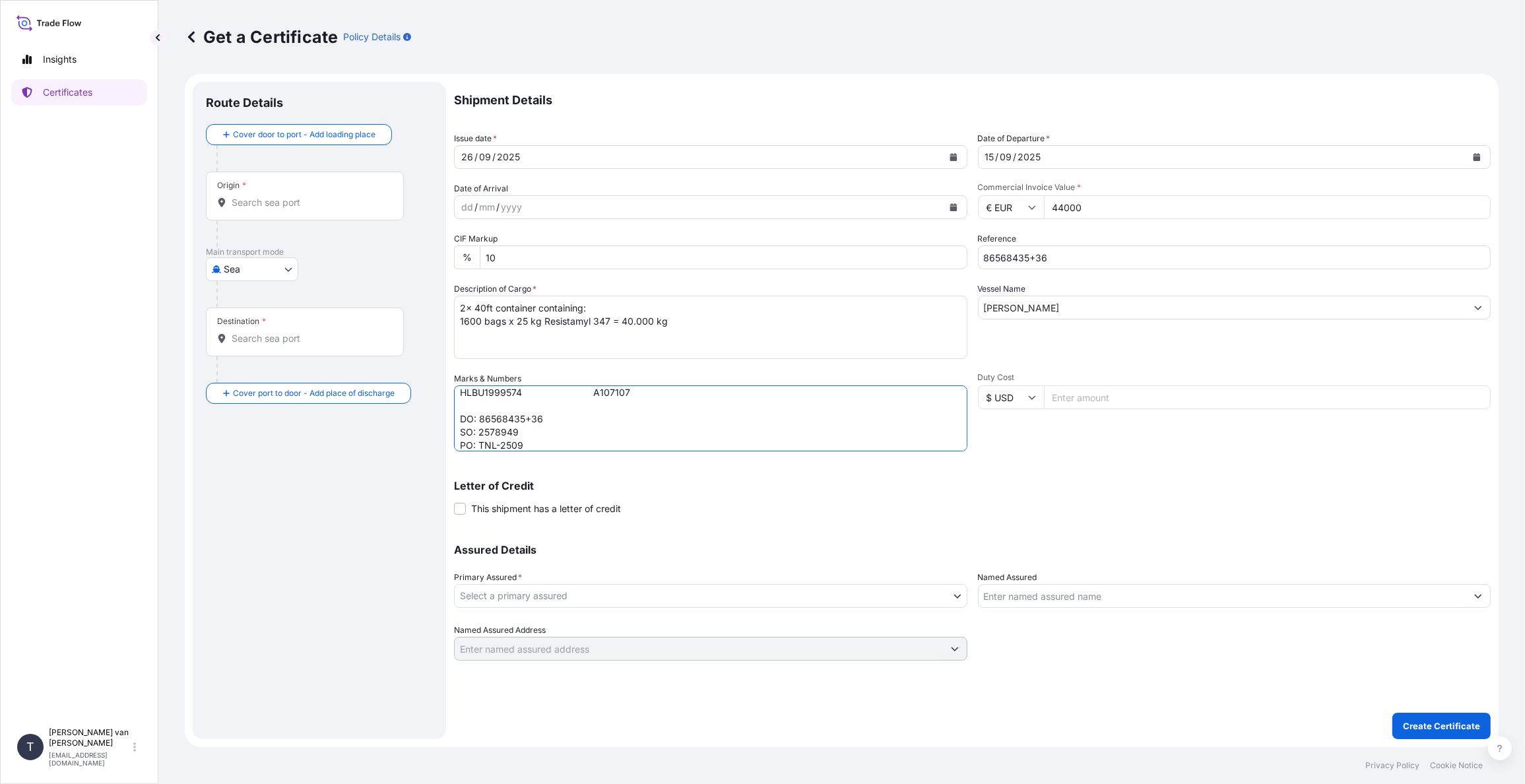
click at [538, 597] on body "Insights Certificates T [PERSON_NAME] van t Hoenderdaal [EMAIL_ADDRESS][DOMAIN_…" at bounding box center [762, 392] width 1525 height 784
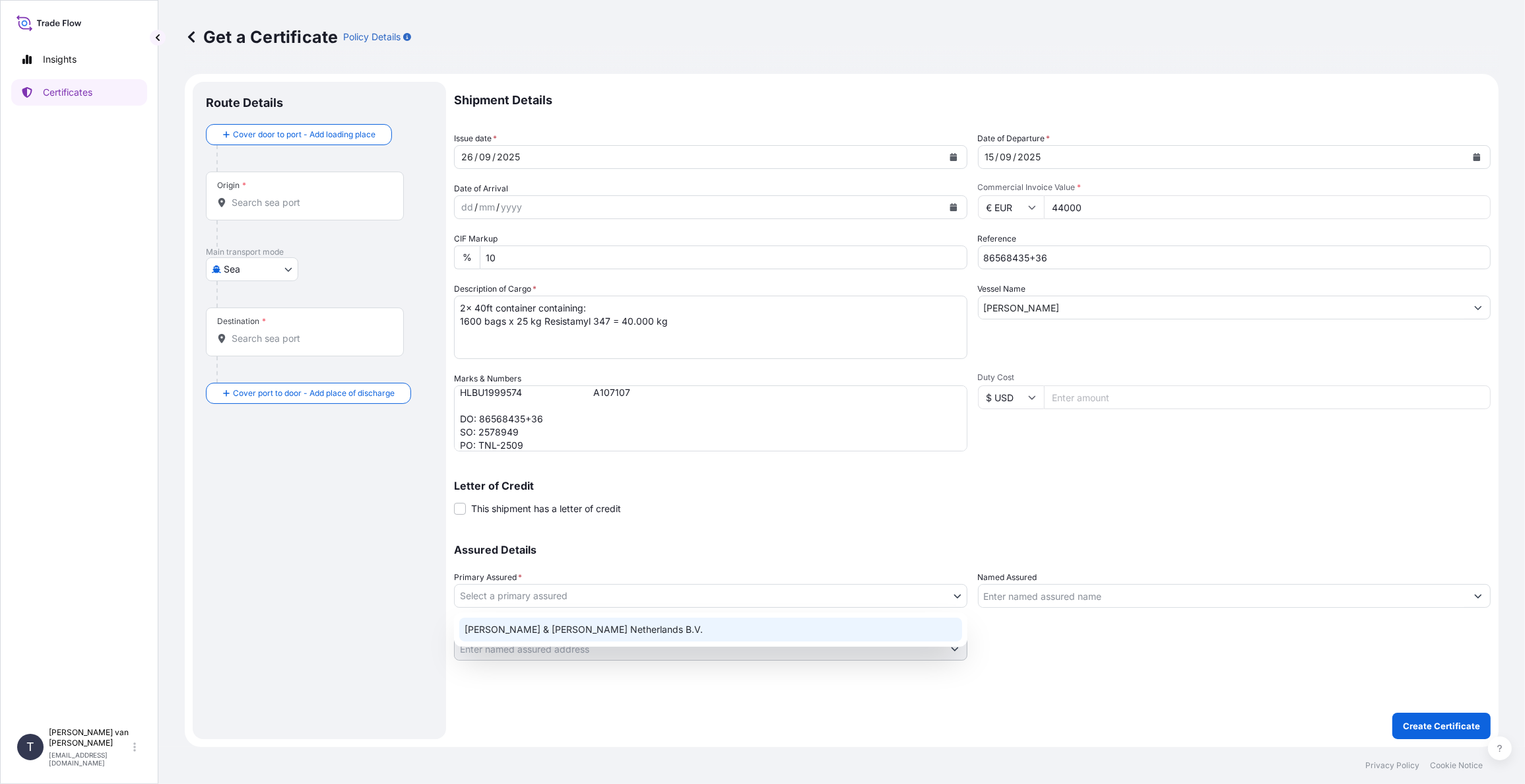
click at [527, 621] on div "[PERSON_NAME] & [PERSON_NAME] Netherlands B.V." at bounding box center [711, 629] width 503 height 24
select select "31666"
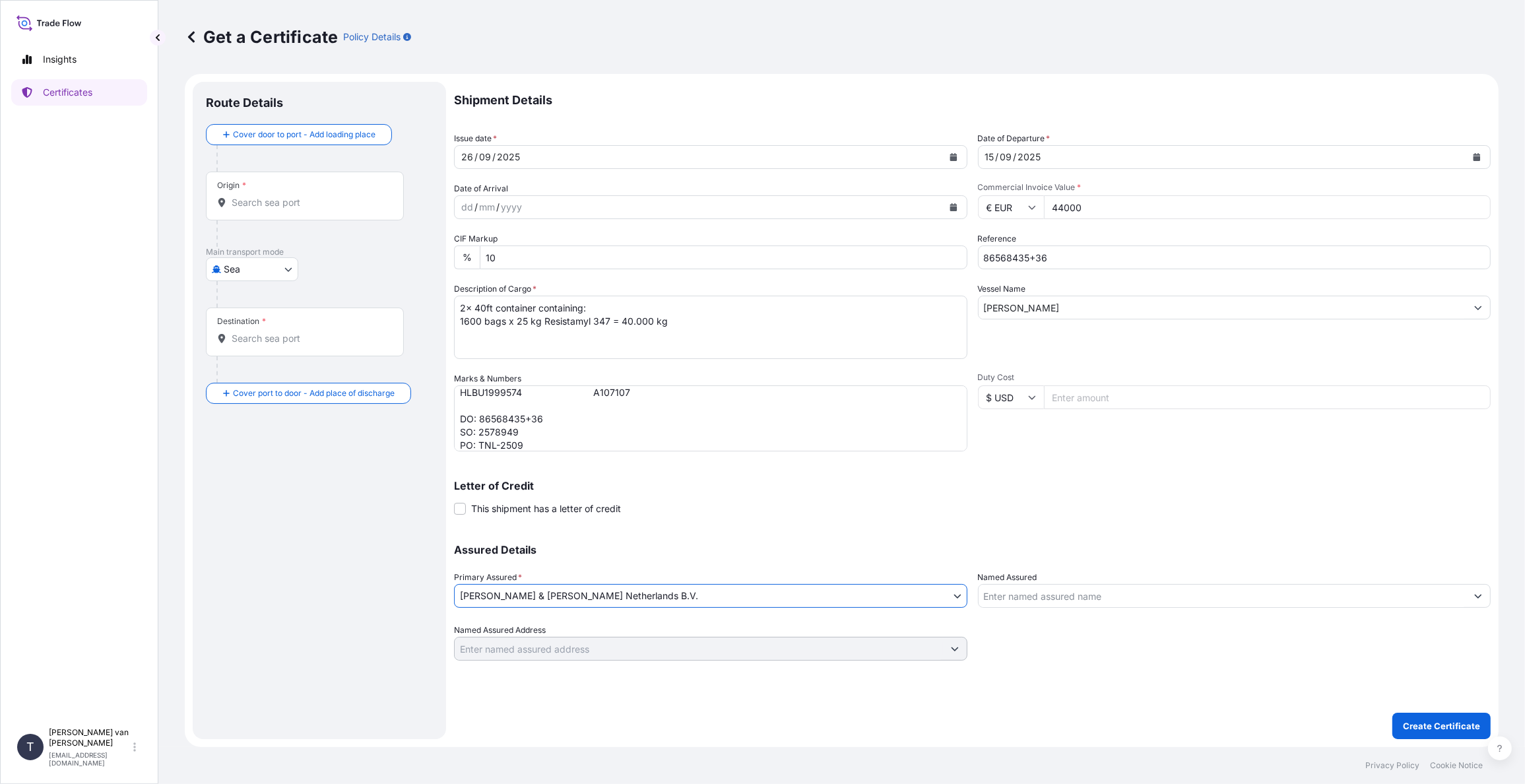
click at [267, 208] on input "Origin *" at bounding box center [309, 202] width 155 height 14
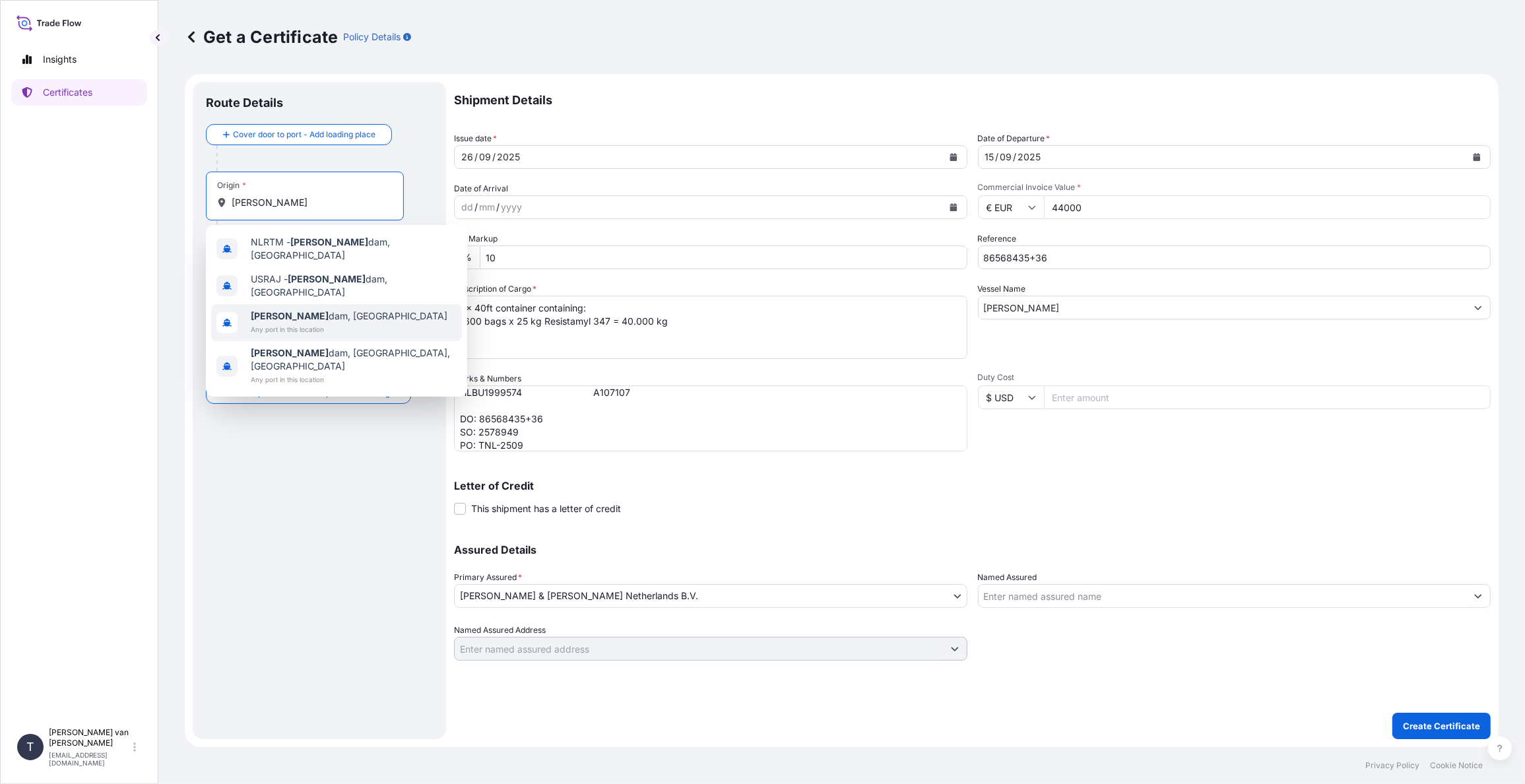
click at [294, 323] on span "Any port in this location" at bounding box center [349, 329] width 197 height 14
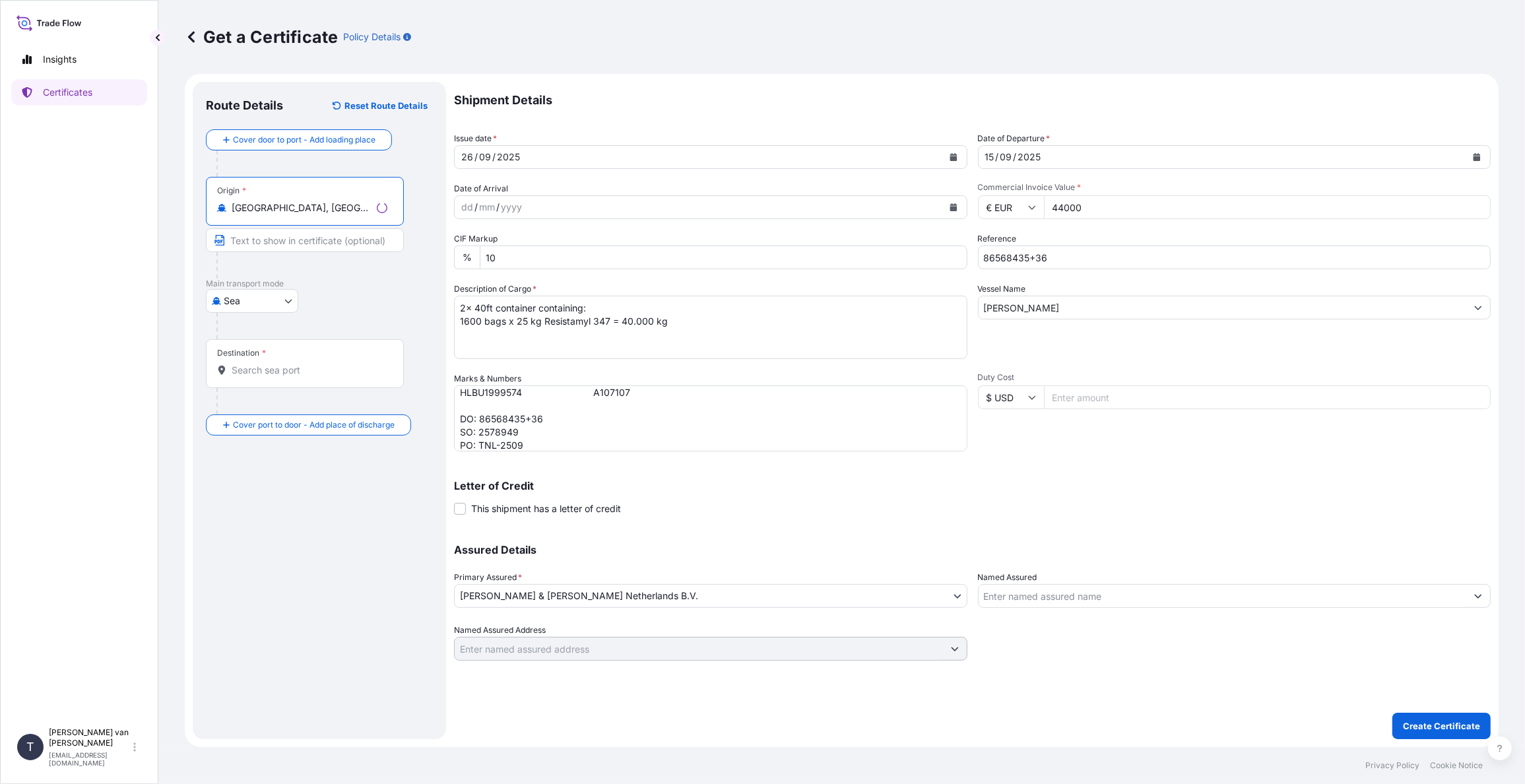
type input "[GEOGRAPHIC_DATA], [GEOGRAPHIC_DATA]"
click at [263, 372] on input "Destination *" at bounding box center [309, 370] width 155 height 14
type input "TWKHH - [GEOGRAPHIC_DATA], [GEOGRAPHIC_DATA]"
click at [255, 515] on input "Place of Discharge" at bounding box center [309, 522] width 155 height 14
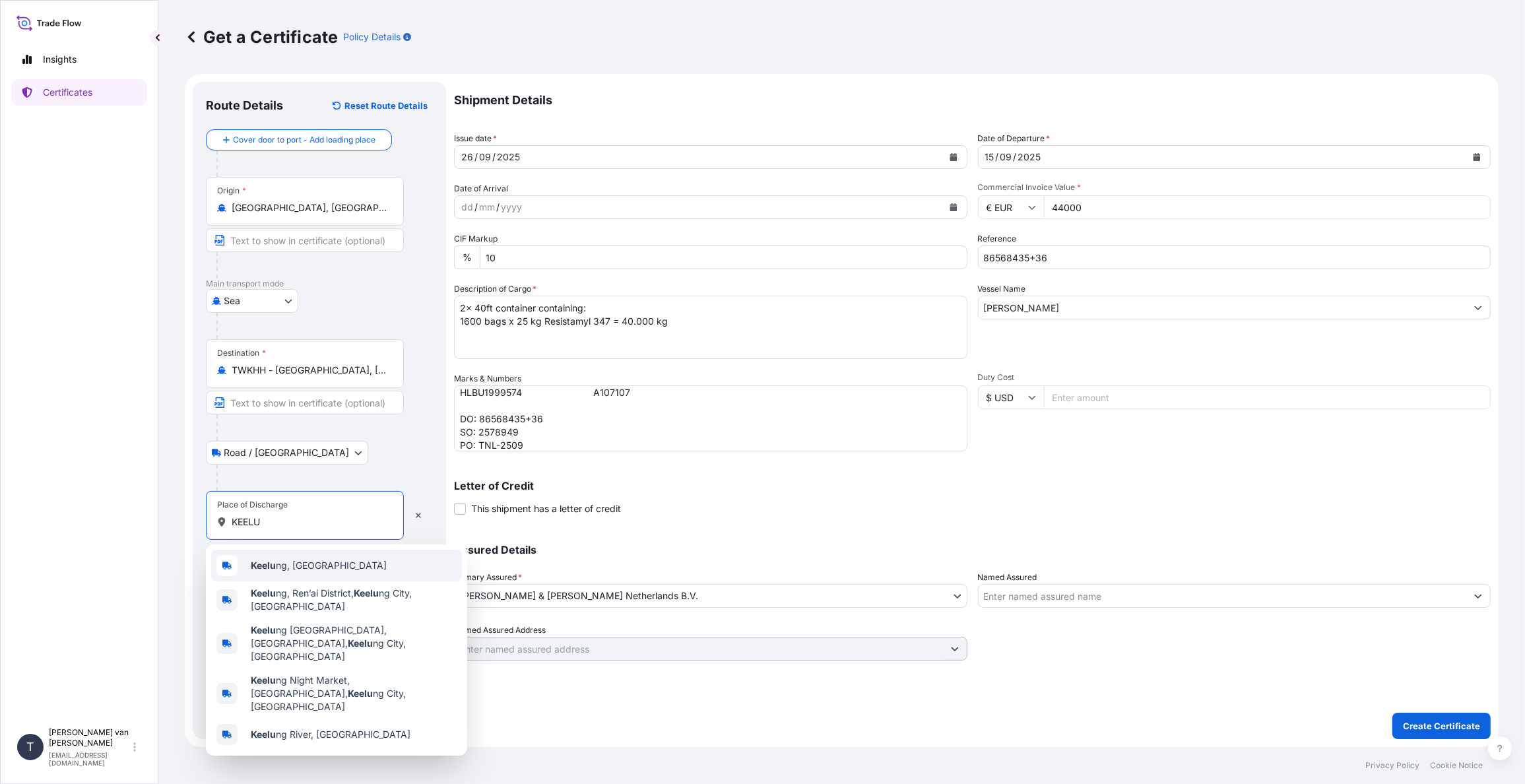
click at [304, 567] on span "Keelu ng, [GEOGRAPHIC_DATA]" at bounding box center [319, 566] width 136 height 14
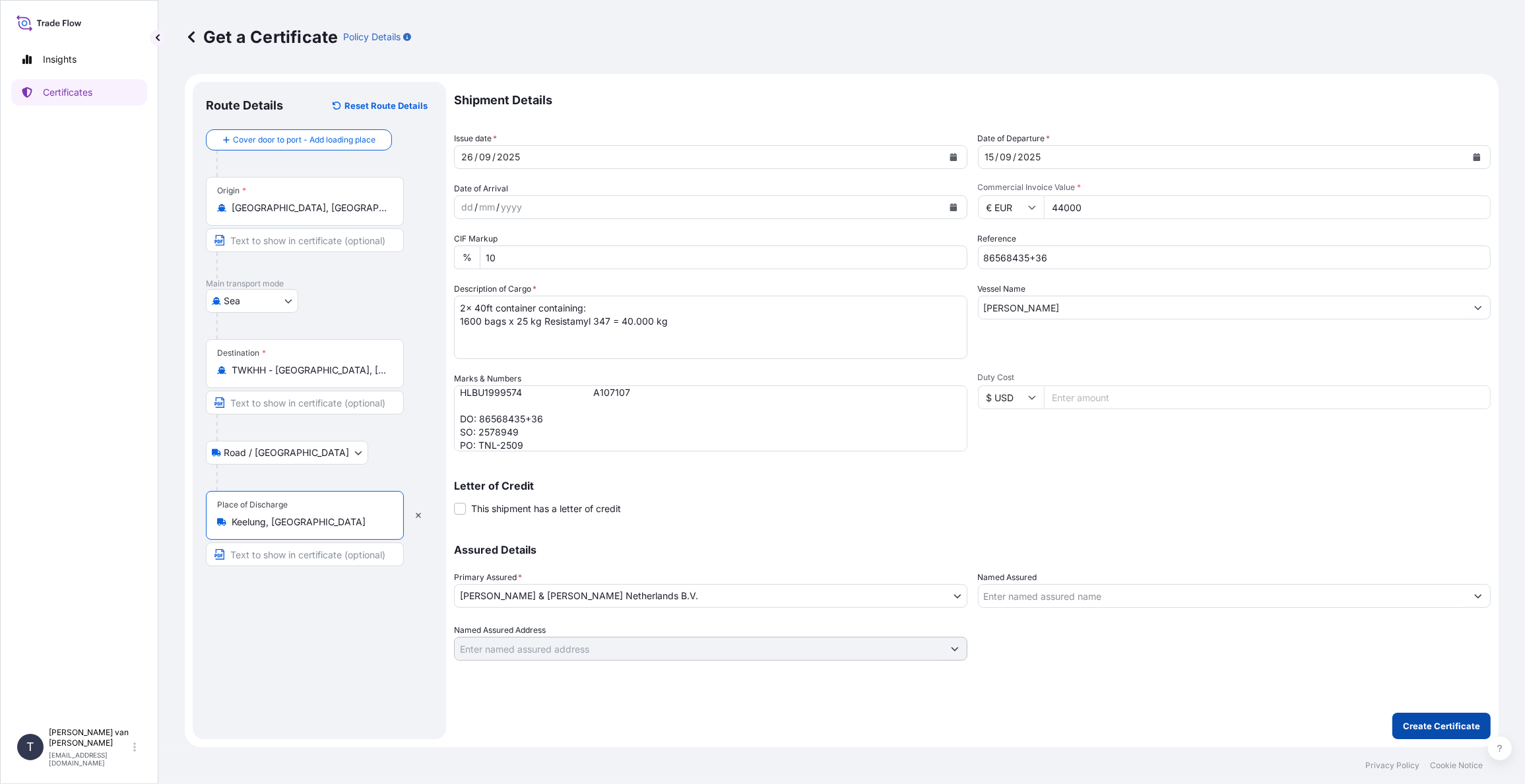
type input "Keelung, [GEOGRAPHIC_DATA]"
click at [1437, 727] on p "Create Certificate" at bounding box center [1441, 726] width 77 height 14
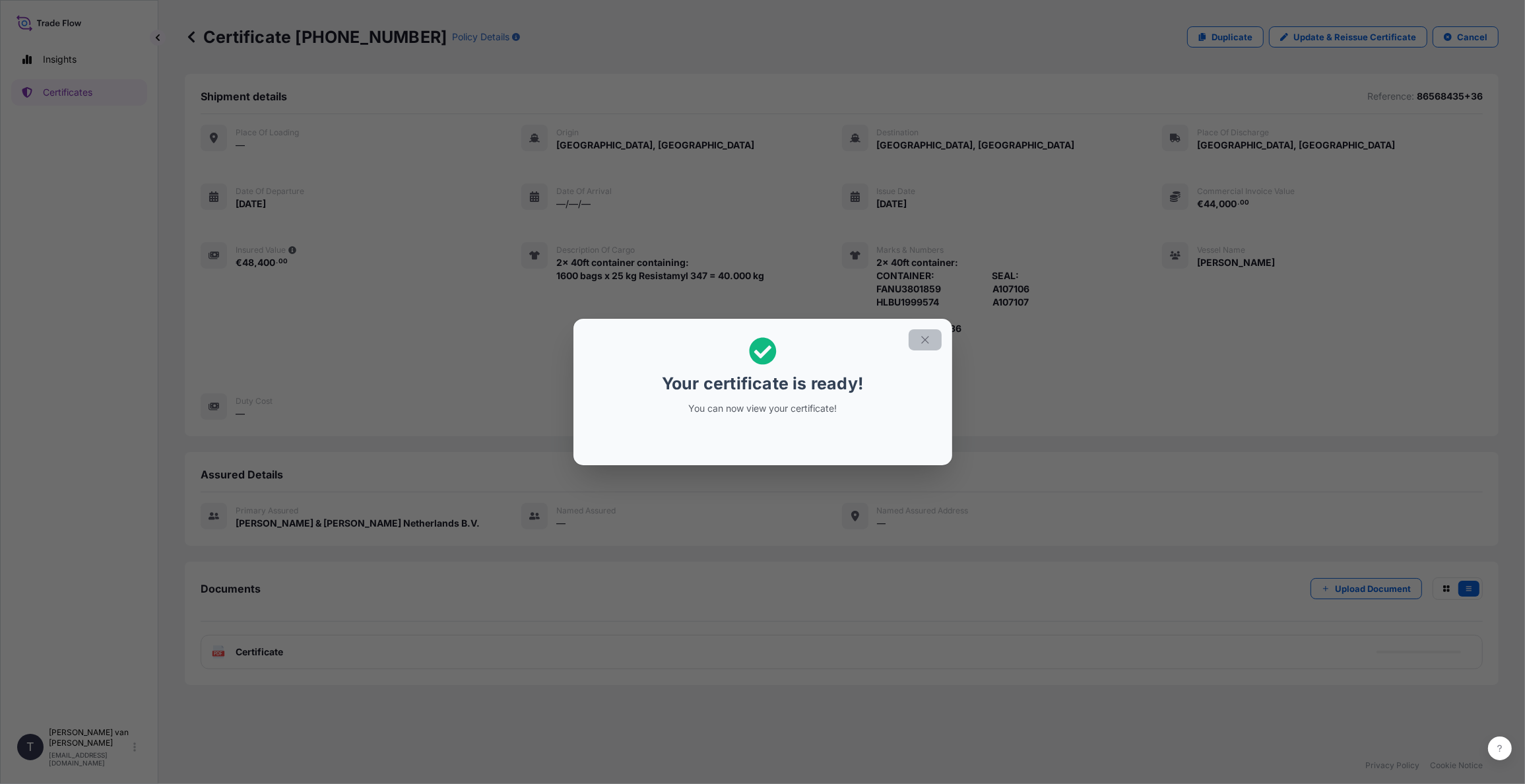
click at [924, 342] on icon "button" at bounding box center [925, 339] width 12 height 12
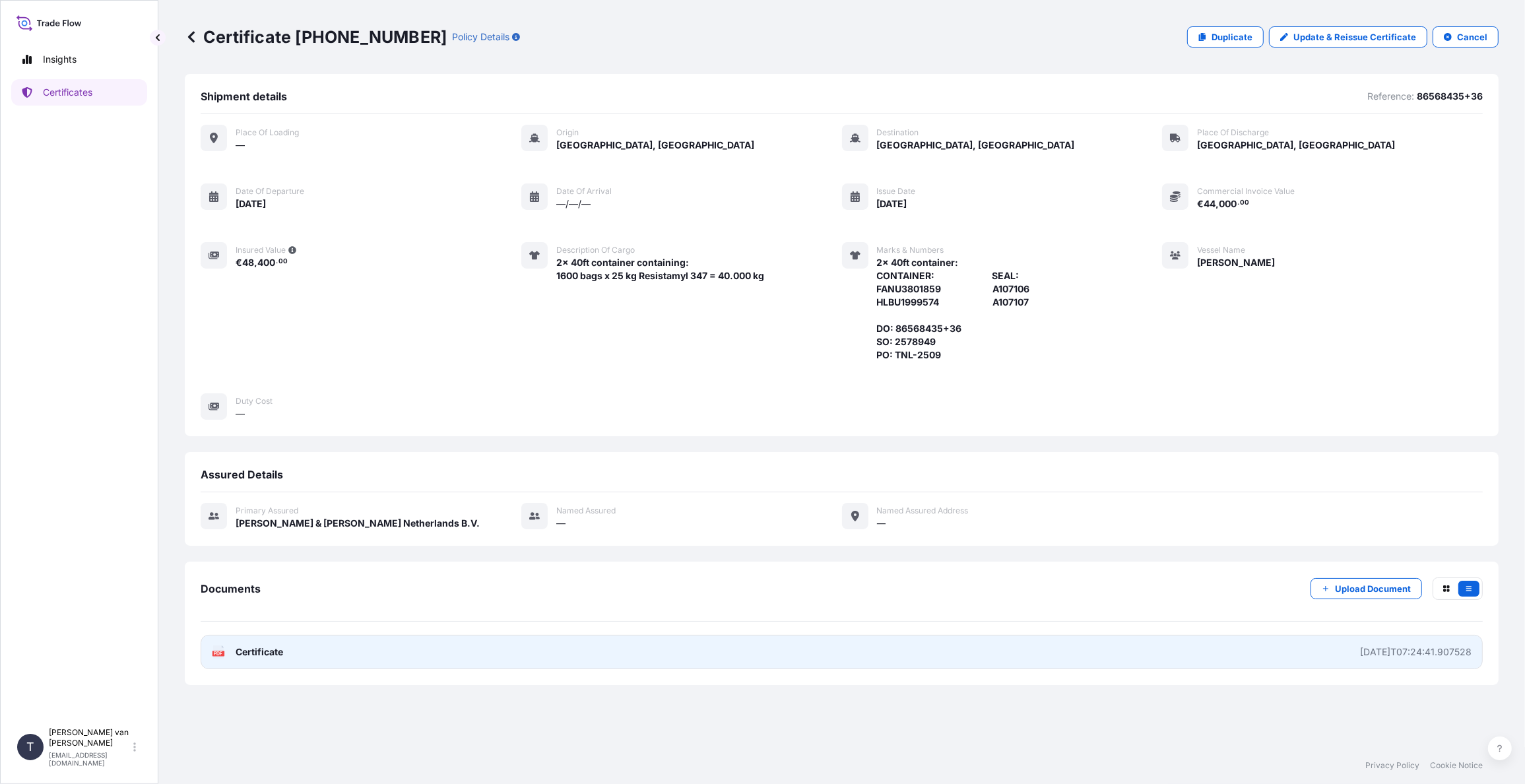
click at [269, 650] on span "Certificate" at bounding box center [260, 652] width 48 height 14
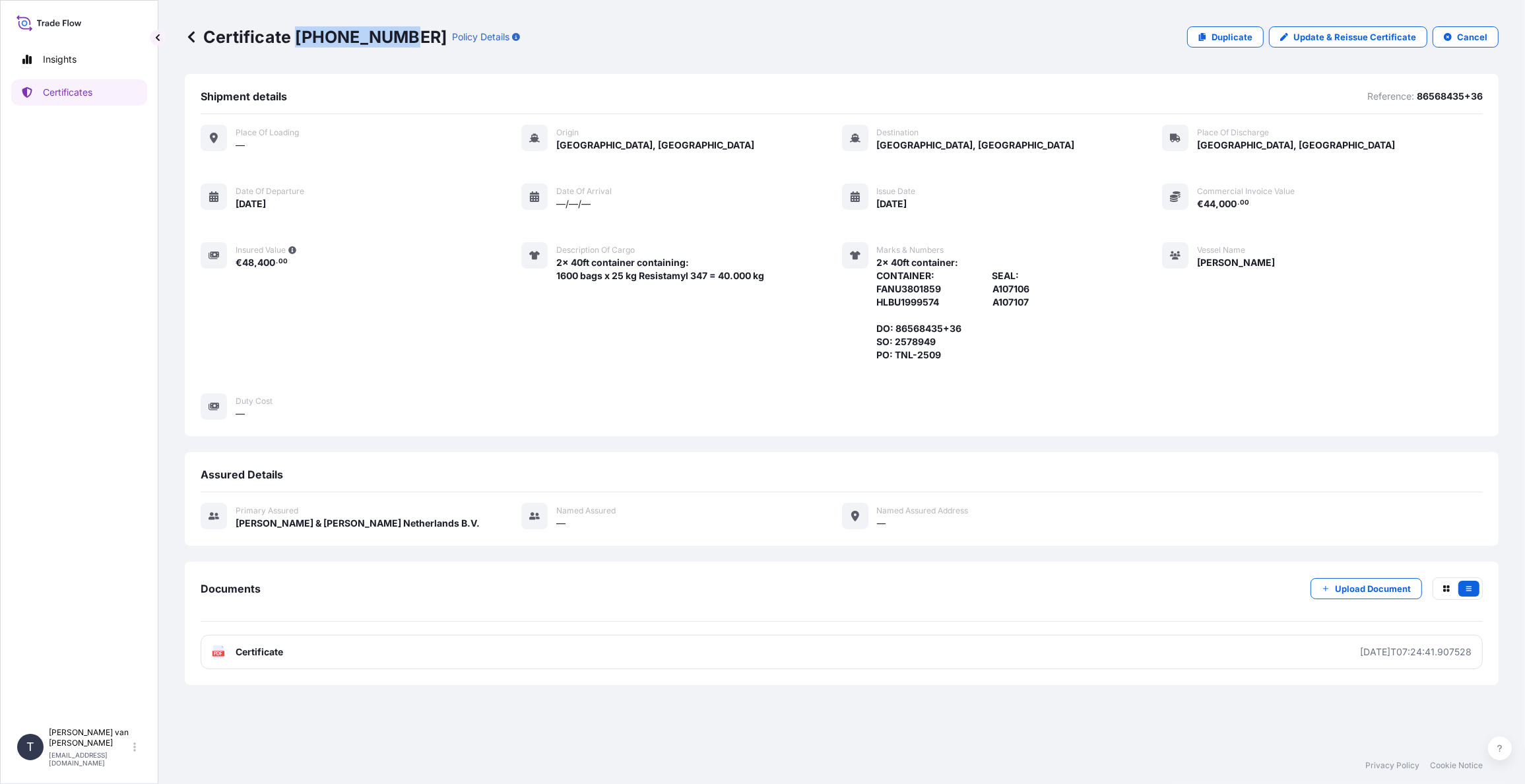
drag, startPoint x: 393, startPoint y: 38, endPoint x: 295, endPoint y: 33, distance: 98.1
click at [295, 33] on p "Certificate [PHONE_NUMBER]" at bounding box center [316, 37] width 262 height 22
copy p "[PHONE_NUMBER]"
click at [190, 37] on icon at bounding box center [191, 37] width 6 height 11
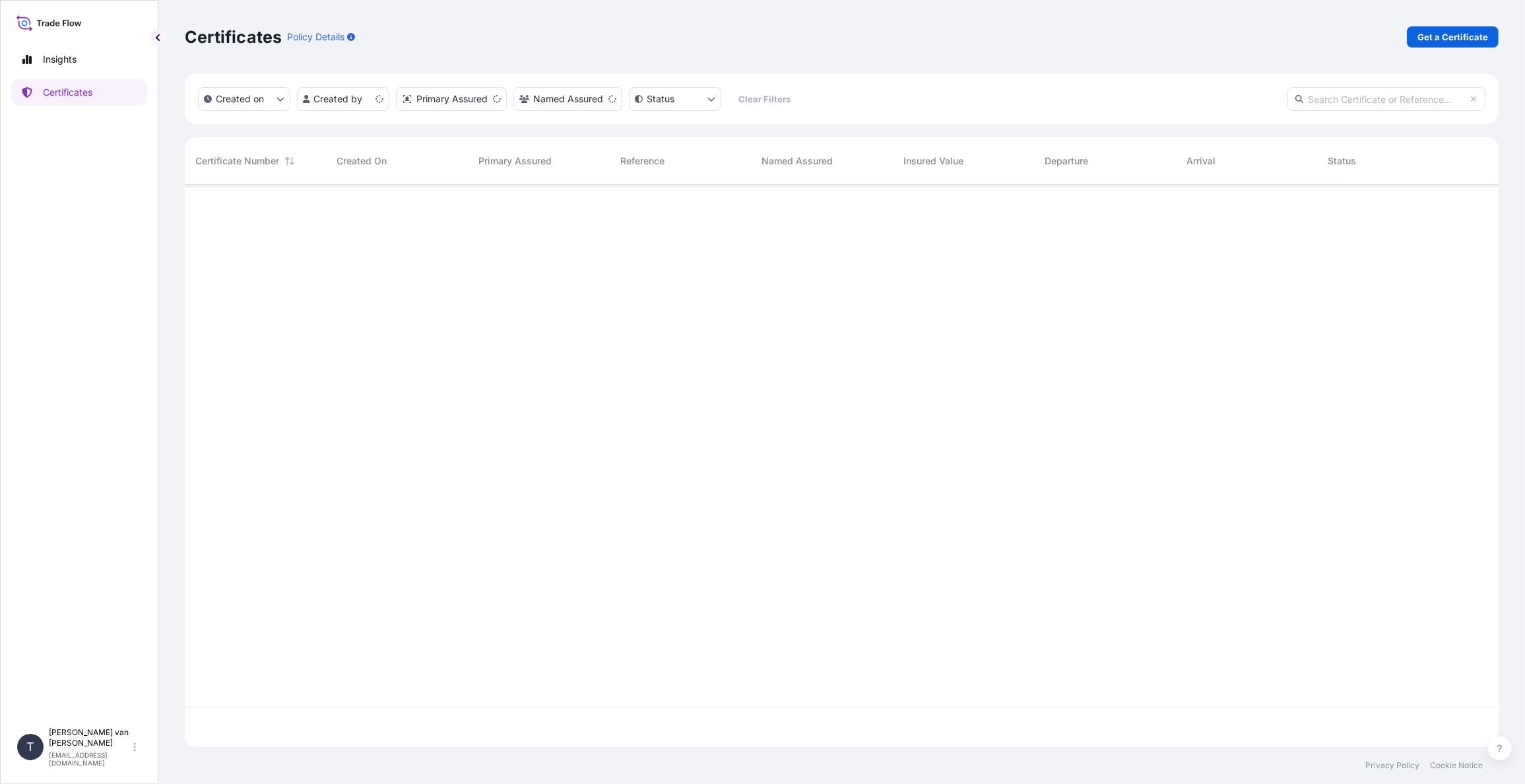
scroll to position [559, 1304]
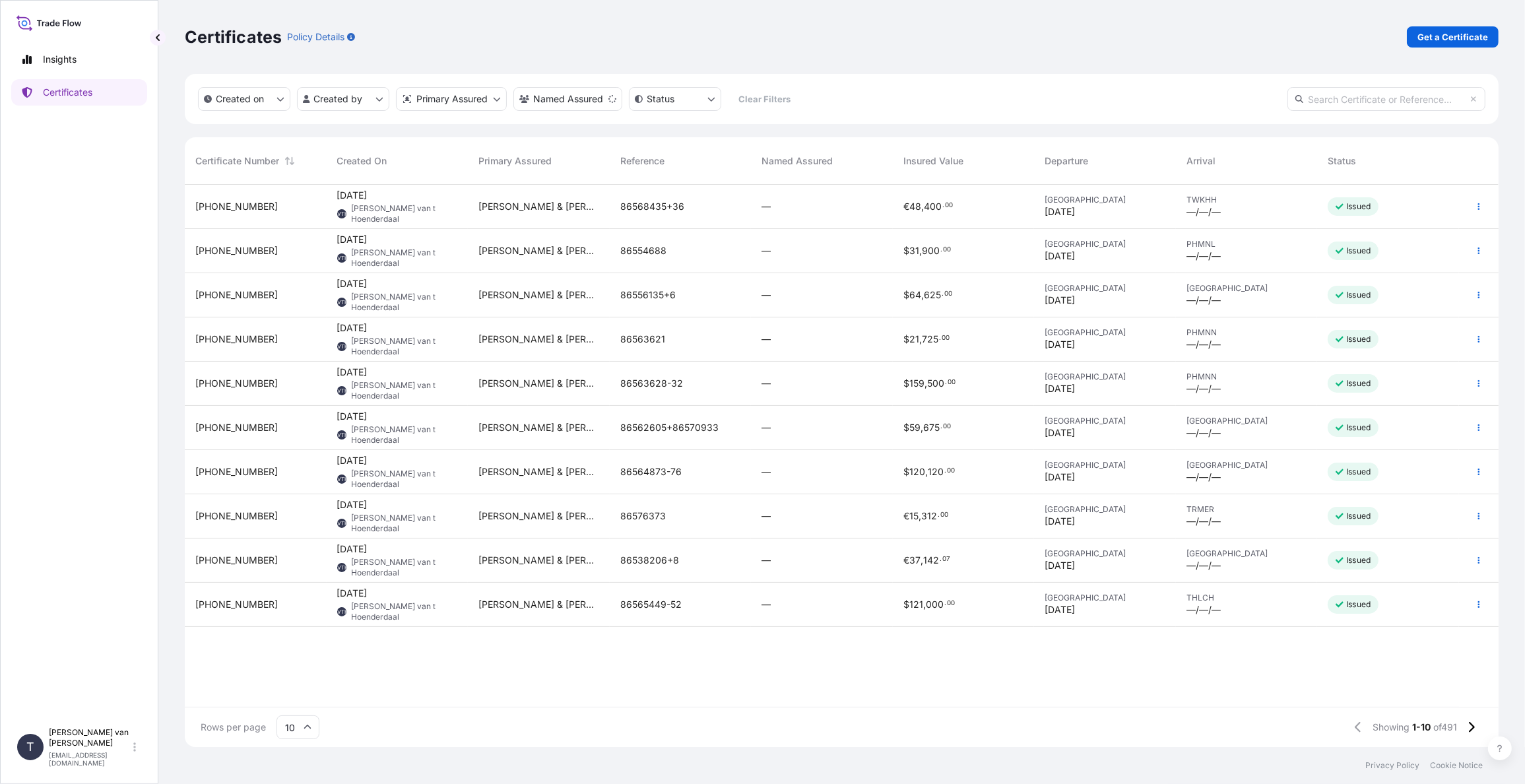
click at [267, 249] on div "[PHONE_NUMBER]" at bounding box center [256, 250] width 121 height 14
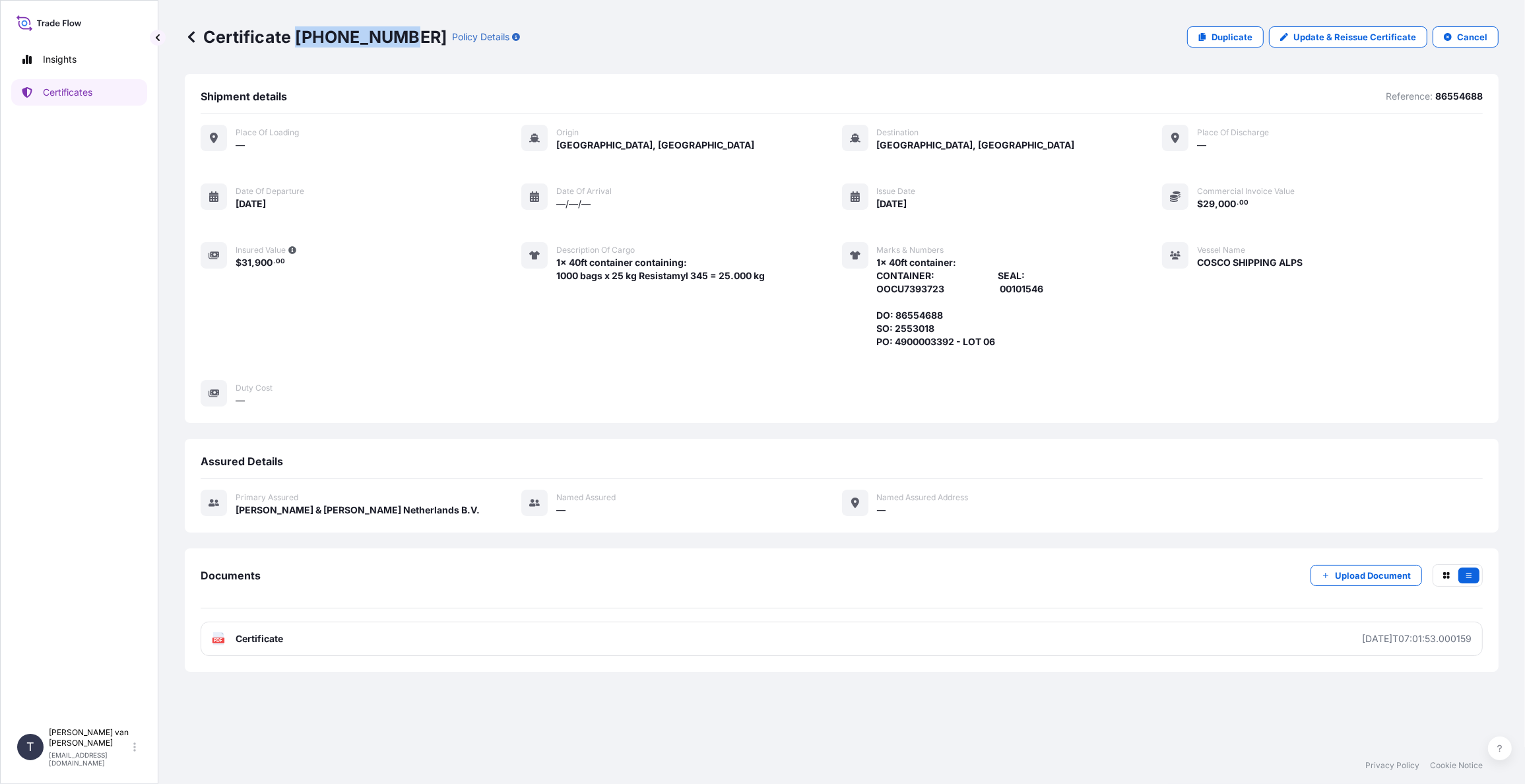
drag, startPoint x: 394, startPoint y: 39, endPoint x: 295, endPoint y: 34, distance: 99.1
click at [295, 34] on p "Certificate [PHONE_NUMBER]" at bounding box center [316, 37] width 262 height 22
copy p "[PHONE_NUMBER]"
click at [80, 93] on p "Certificates" at bounding box center [68, 92] width 49 height 14
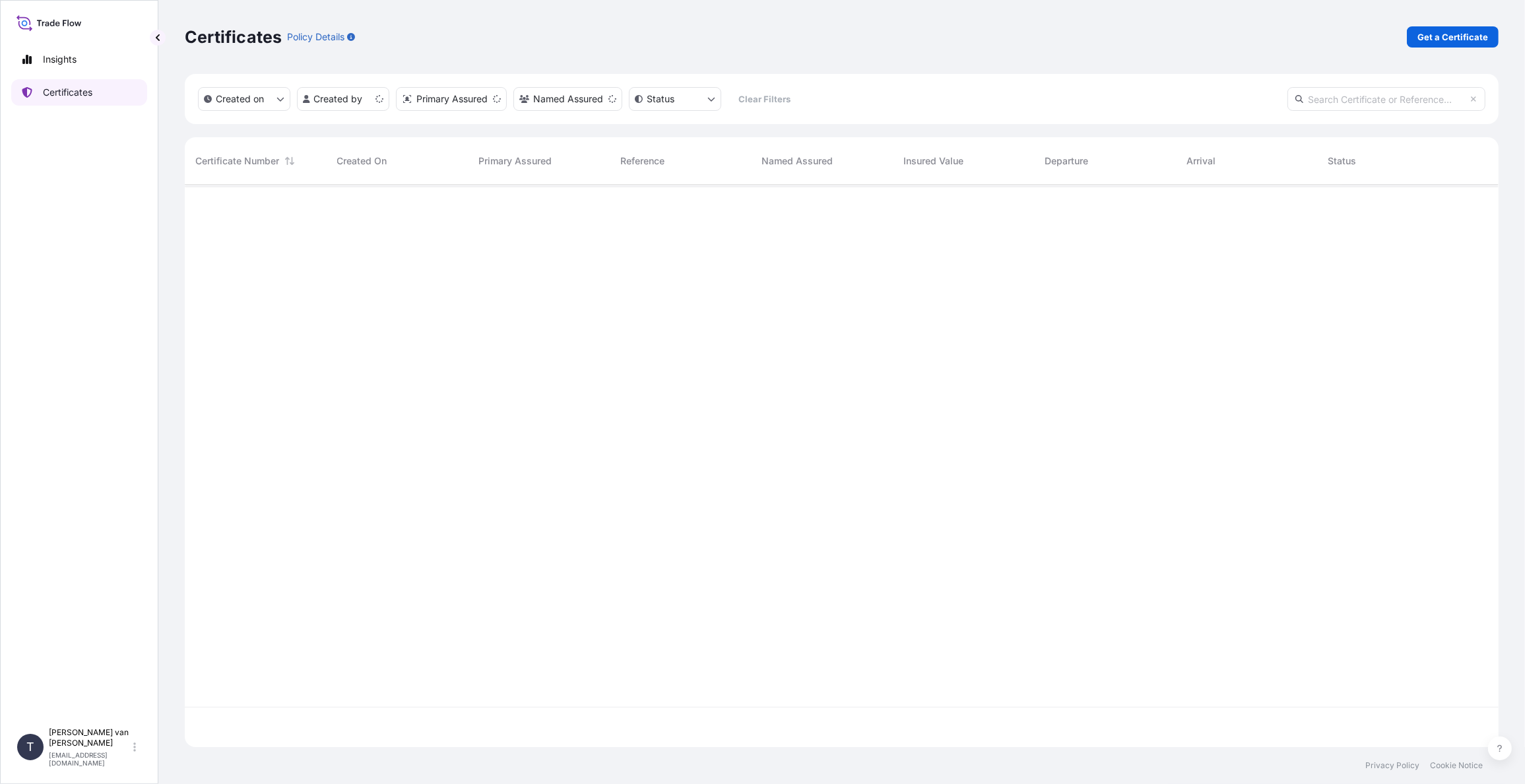
scroll to position [559, 1304]
click at [1448, 39] on p "Get a Certificate" at bounding box center [1452, 37] width 71 height 14
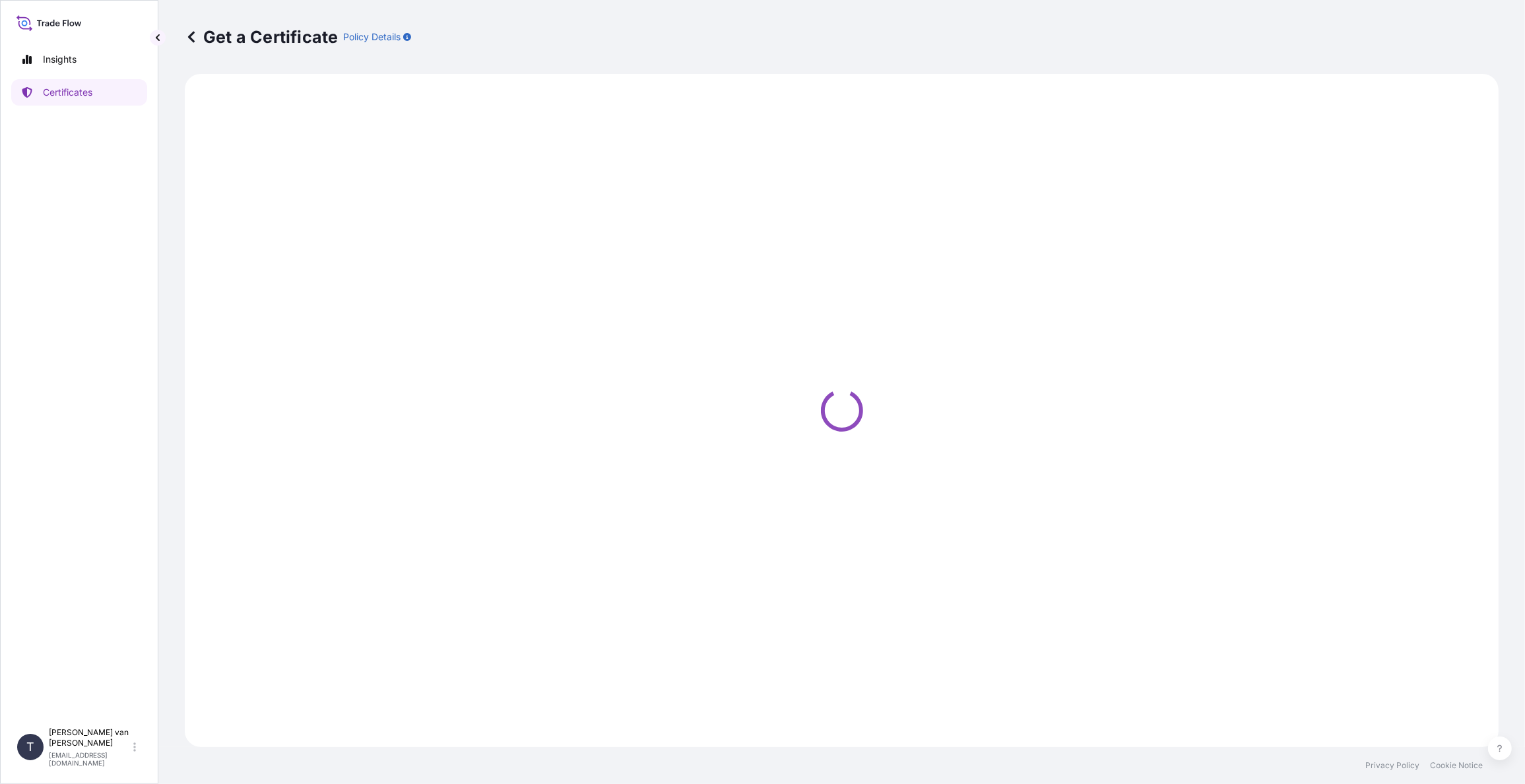
select select "Sea"
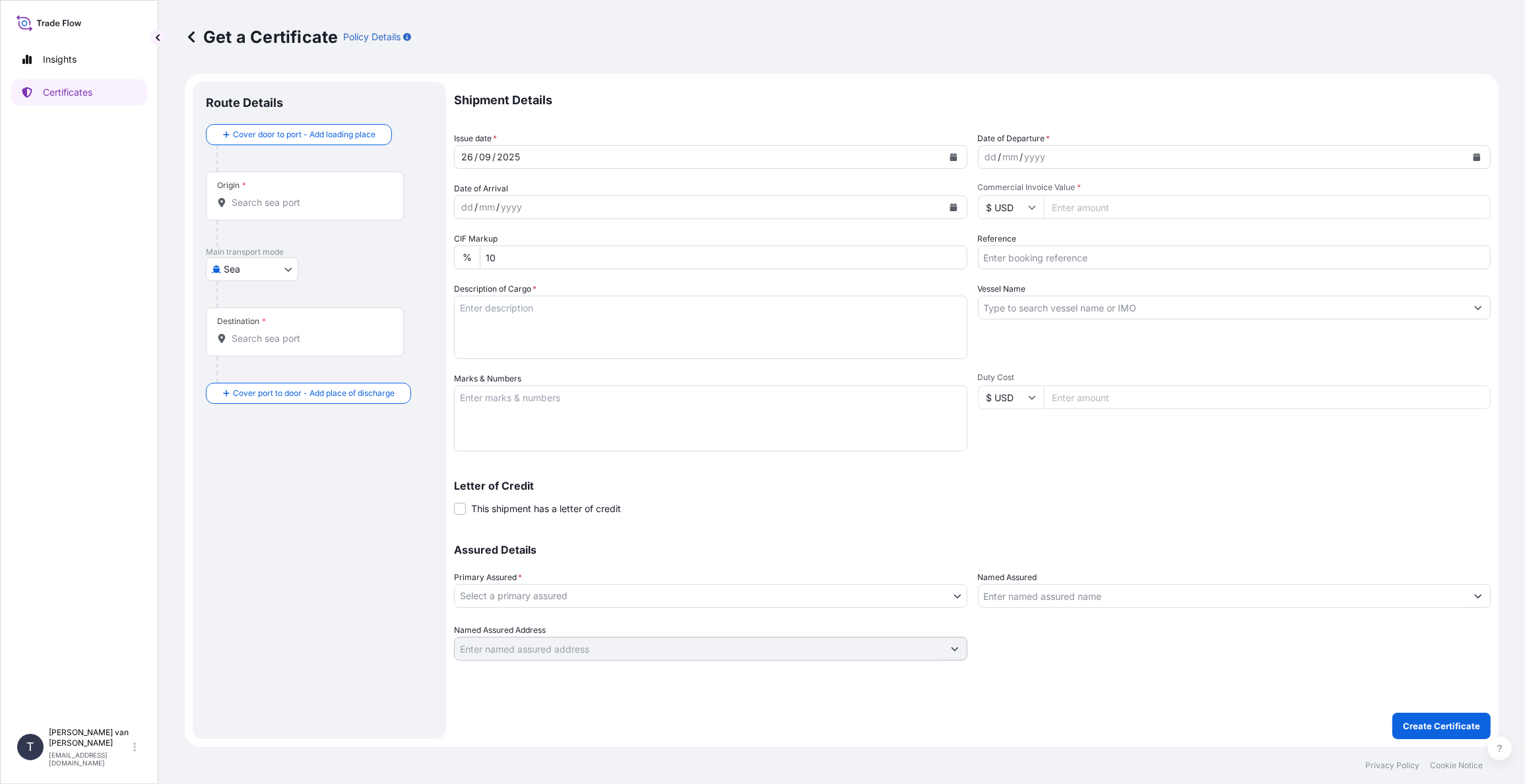
click at [1479, 155] on icon "Calendar" at bounding box center [1477, 157] width 8 height 8
click at [1098, 268] on div "12" at bounding box center [1102, 268] width 24 height 24
click at [1080, 215] on input "Commercial Invoice Value *" at bounding box center [1268, 207] width 448 height 24
type input "22222.25"
click at [1027, 206] on input "$ USD" at bounding box center [1011, 207] width 66 height 24
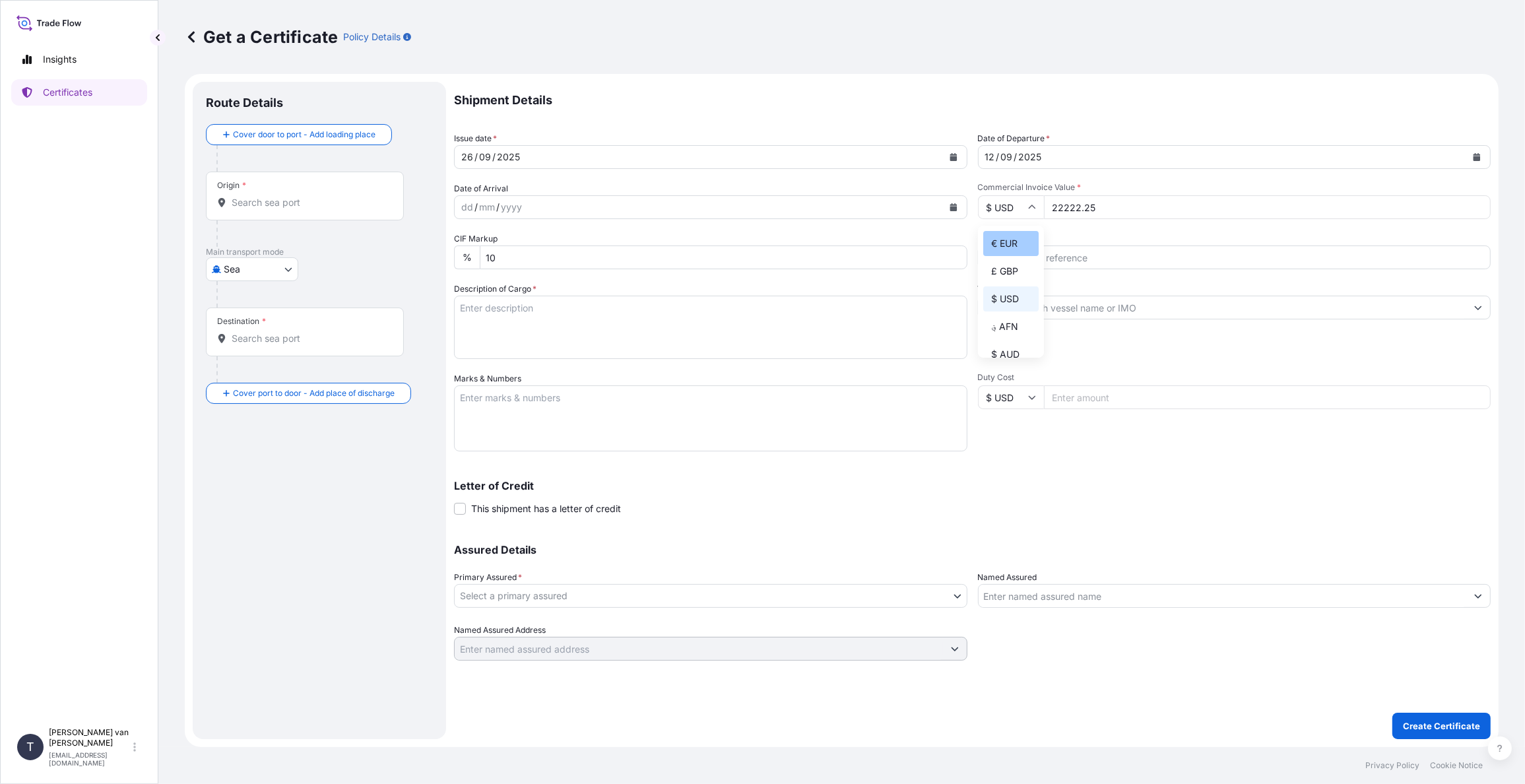
click at [1013, 249] on div "€ EUR" at bounding box center [1011, 243] width 56 height 25
type input "€ EUR"
click at [1010, 261] on input "Reference" at bounding box center [1235, 257] width 513 height 24
type input "86552292"
click at [1013, 310] on input "Vessel Name" at bounding box center [1222, 308] width 488 height 24
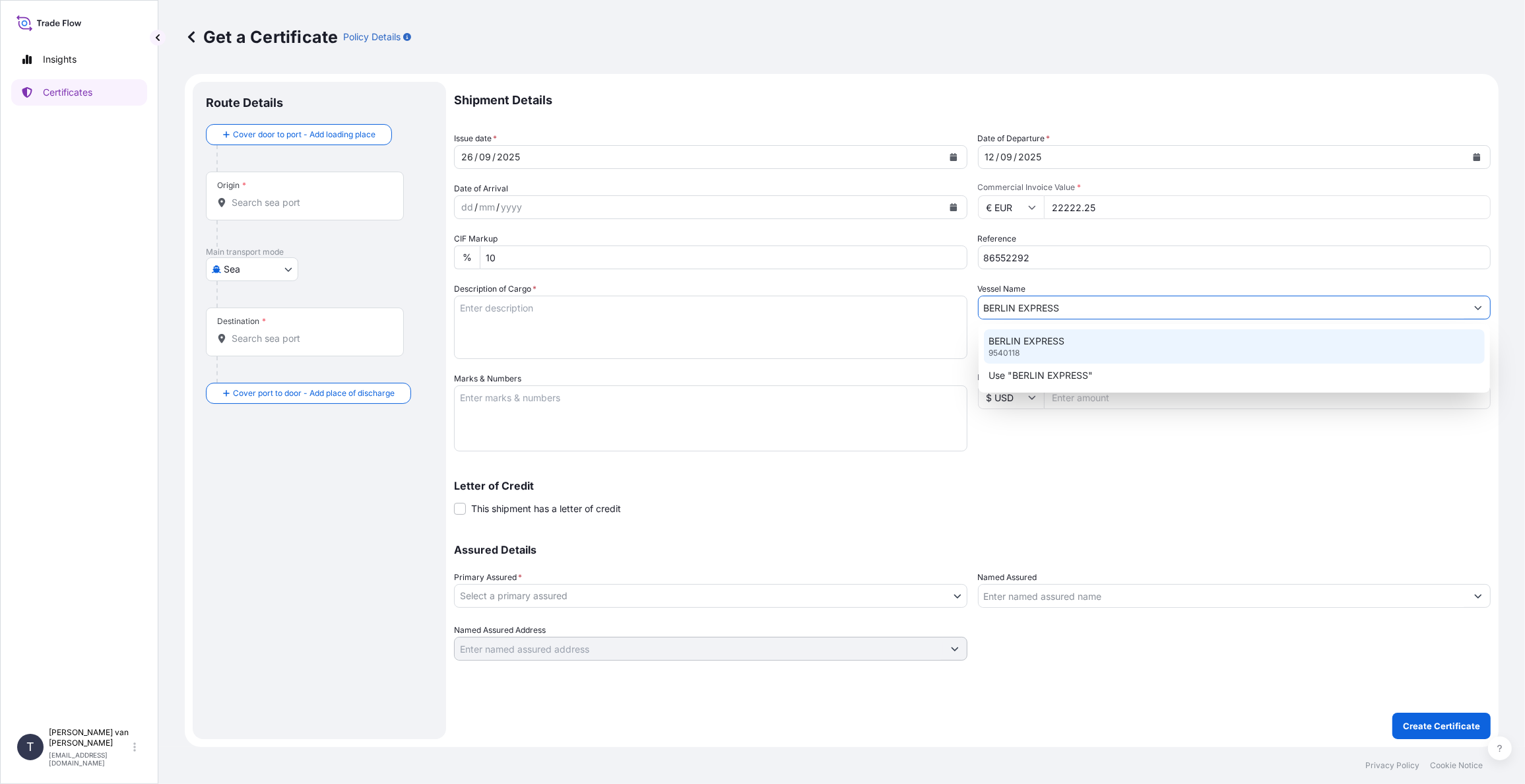
click at [1065, 342] on div "BERLIN EXPRESS 9540118" at bounding box center [1235, 346] width 502 height 34
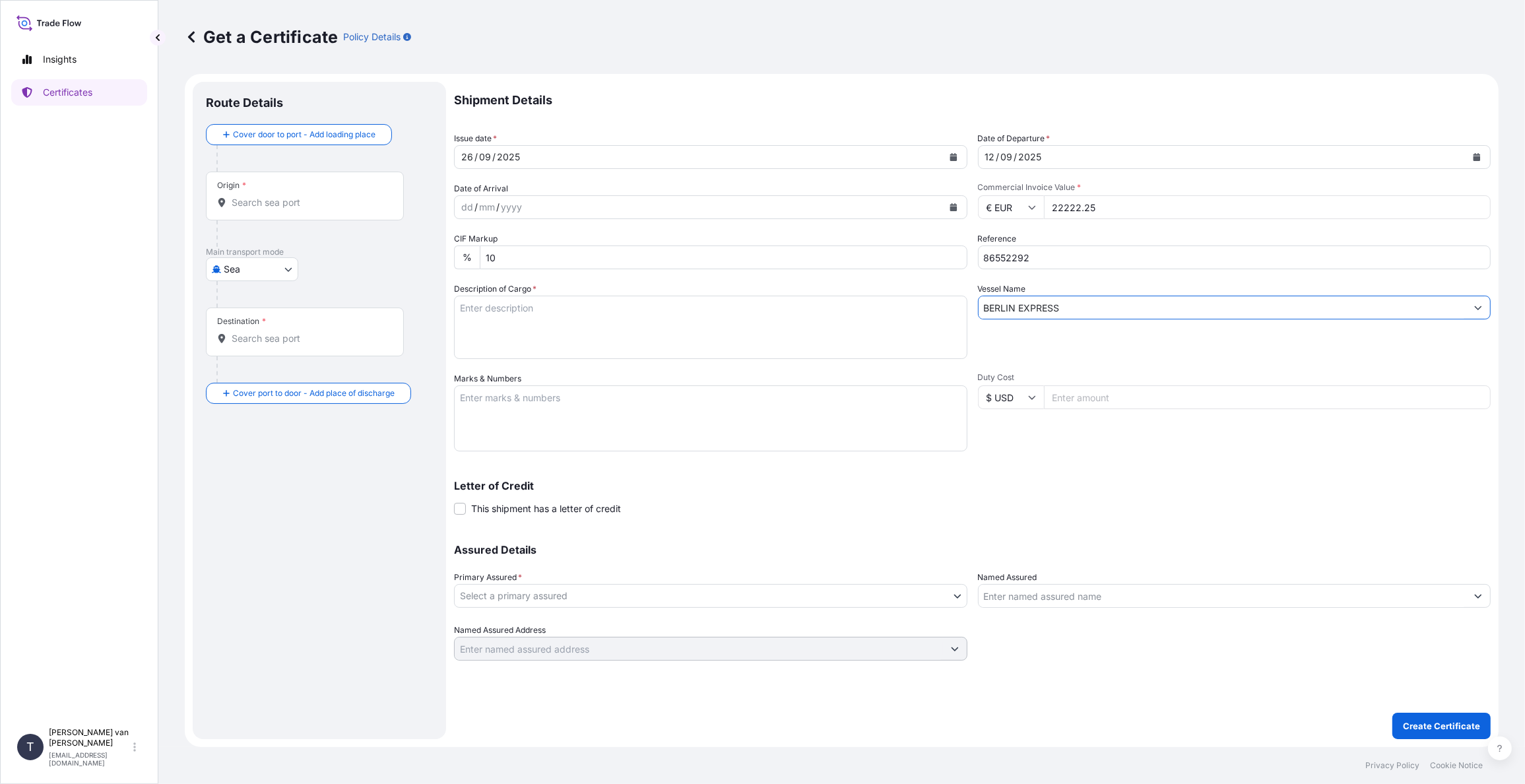
type input "BERLIN EXPRESS"
click at [504, 309] on textarea "Description of Cargo *" at bounding box center [711, 327] width 513 height 64
click at [527, 300] on textarea "1x 40ft container containing: 1000 bags x 25 kg Resistamyl 347 = 25.000 kg" at bounding box center [711, 327] width 513 height 64
drag, startPoint x: 534, startPoint y: 304, endPoint x: 127, endPoint y: 290, distance: 407.2
click at [127, 290] on div "Insights Certificates T [PERSON_NAME] van t Hoenderdaal [EMAIL_ADDRESS][DOMAIN_…" at bounding box center [762, 392] width 1525 height 784
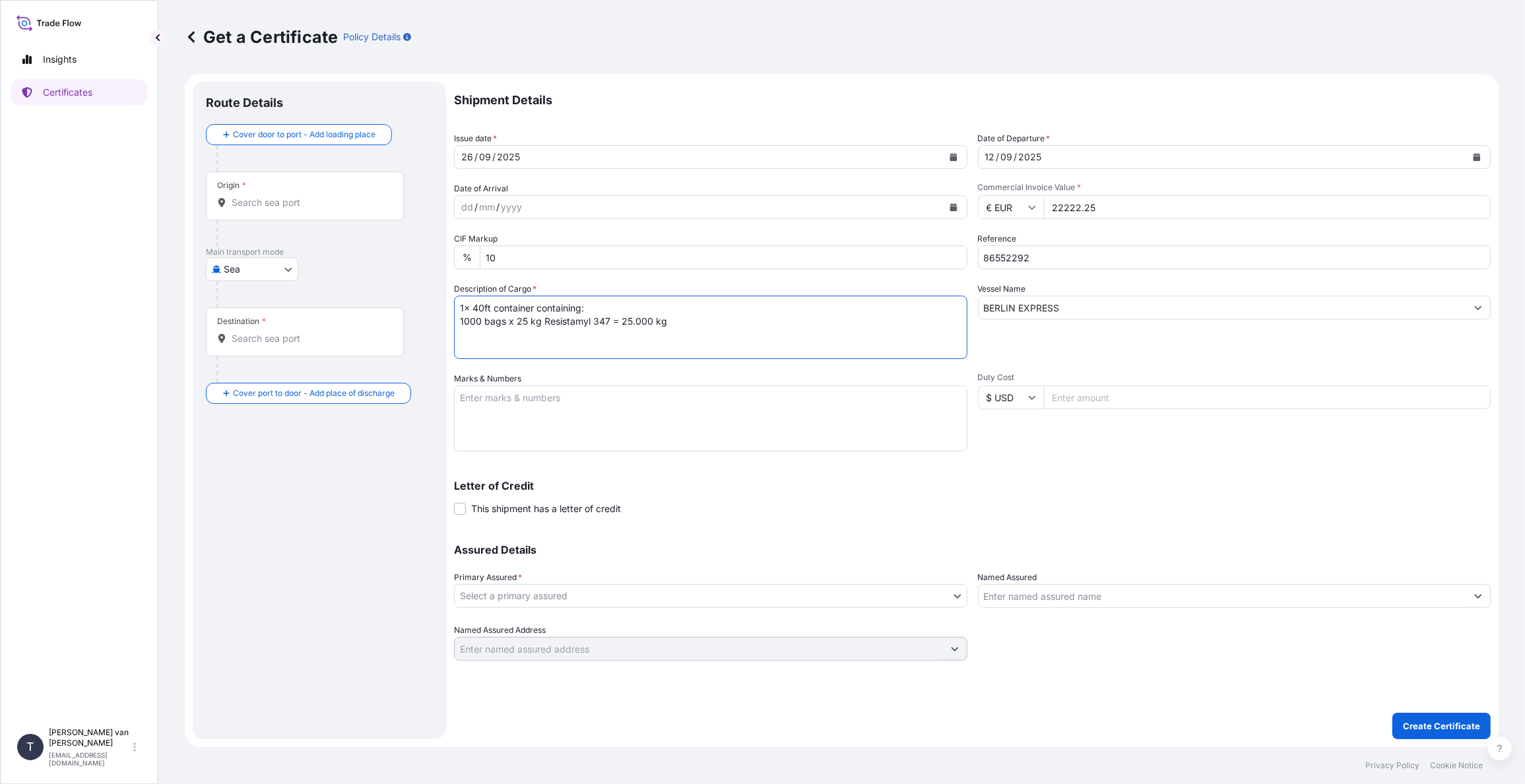
type textarea "1x 40ft container containing: 1000 bags x 25 kg Resistamyl 347 = 25.000 kg"
click at [500, 401] on textarea "Marks & Numbers" at bounding box center [711, 418] width 513 height 66
paste textarea "1x 40ft container"
type textarea "1x 40ft container CONTAINER: SEAL: HAMU3521898 00103204 DO: 86552292 PO: 440062…"
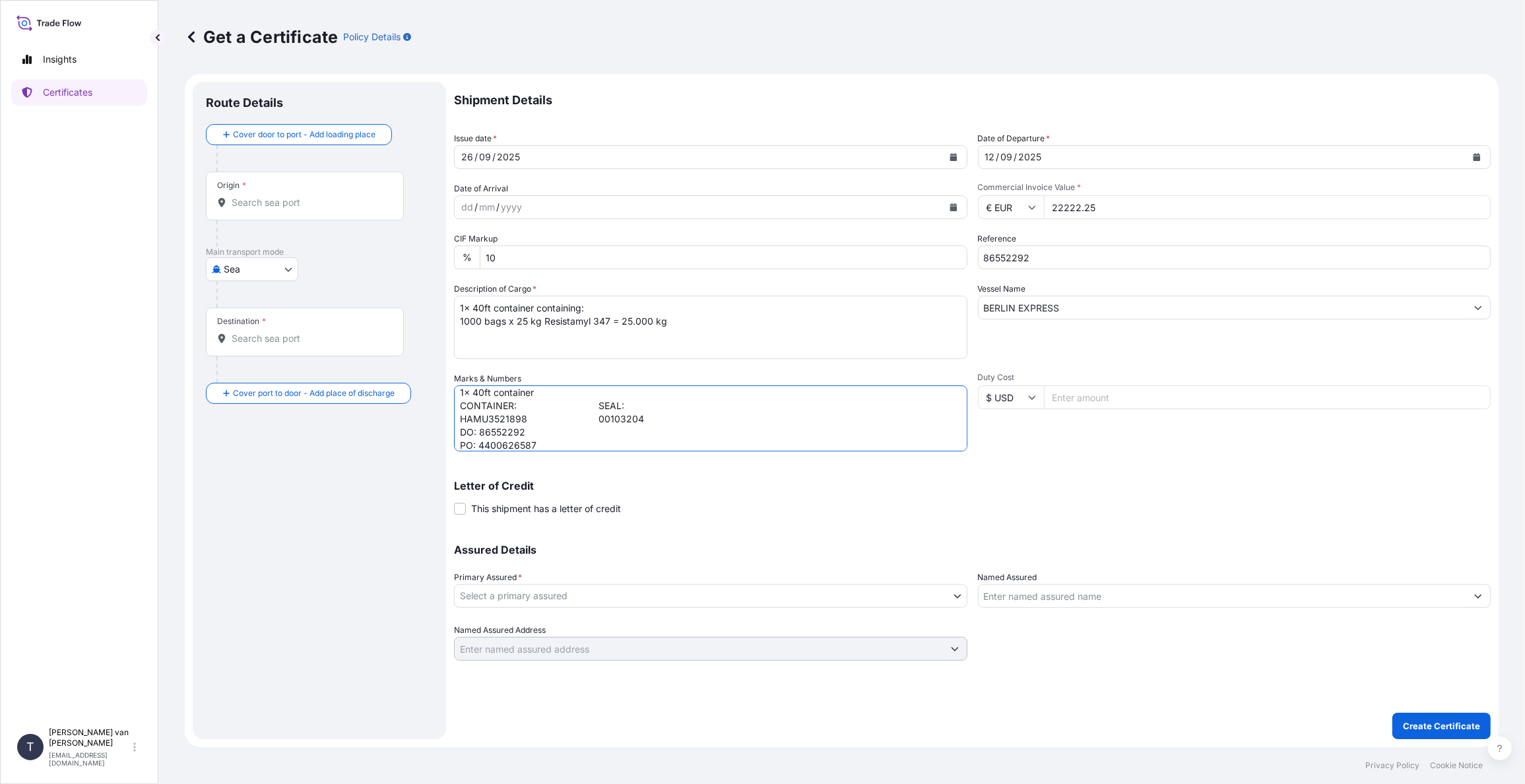
click at [561, 595] on body "Insights Certificates T [PERSON_NAME] van t Hoenderdaal [EMAIL_ADDRESS][DOMAIN_…" at bounding box center [762, 392] width 1525 height 784
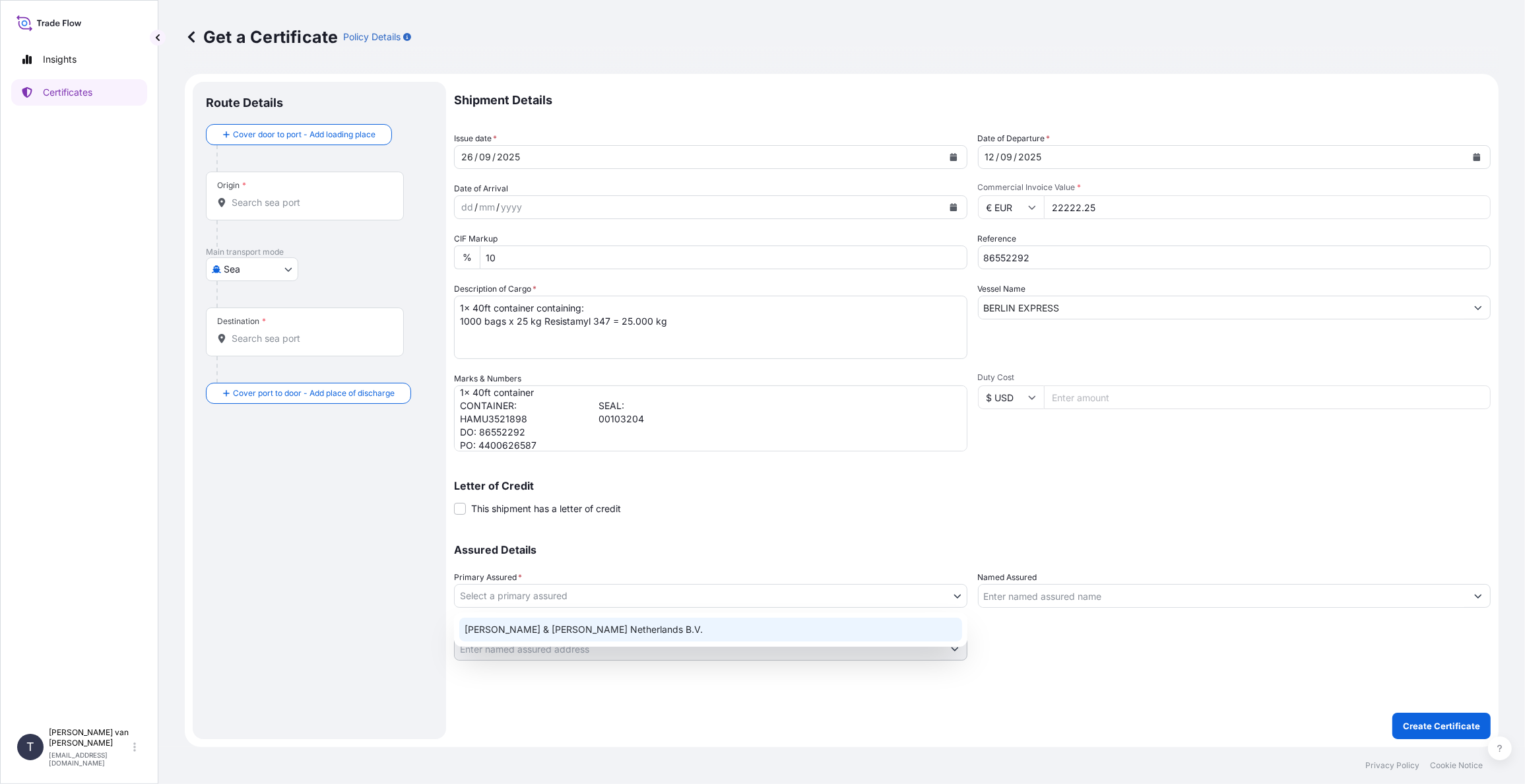
click at [494, 632] on div "[PERSON_NAME] & [PERSON_NAME] Netherlands B.V." at bounding box center [711, 629] width 503 height 24
select select "31666"
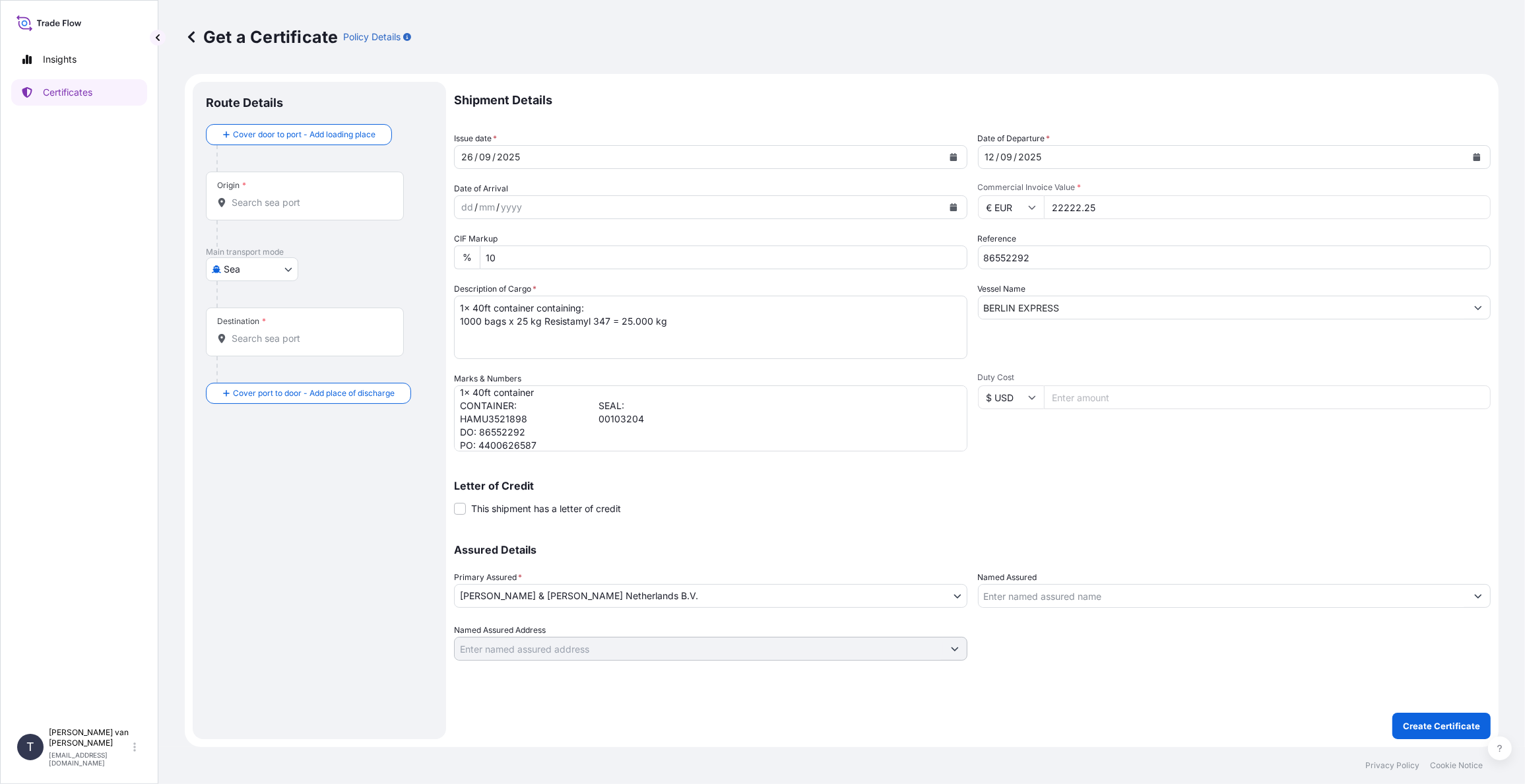
click at [266, 194] on div "Origin *" at bounding box center [304, 195] width 198 height 49
click at [266, 196] on input "Origin *" at bounding box center [309, 202] width 155 height 14
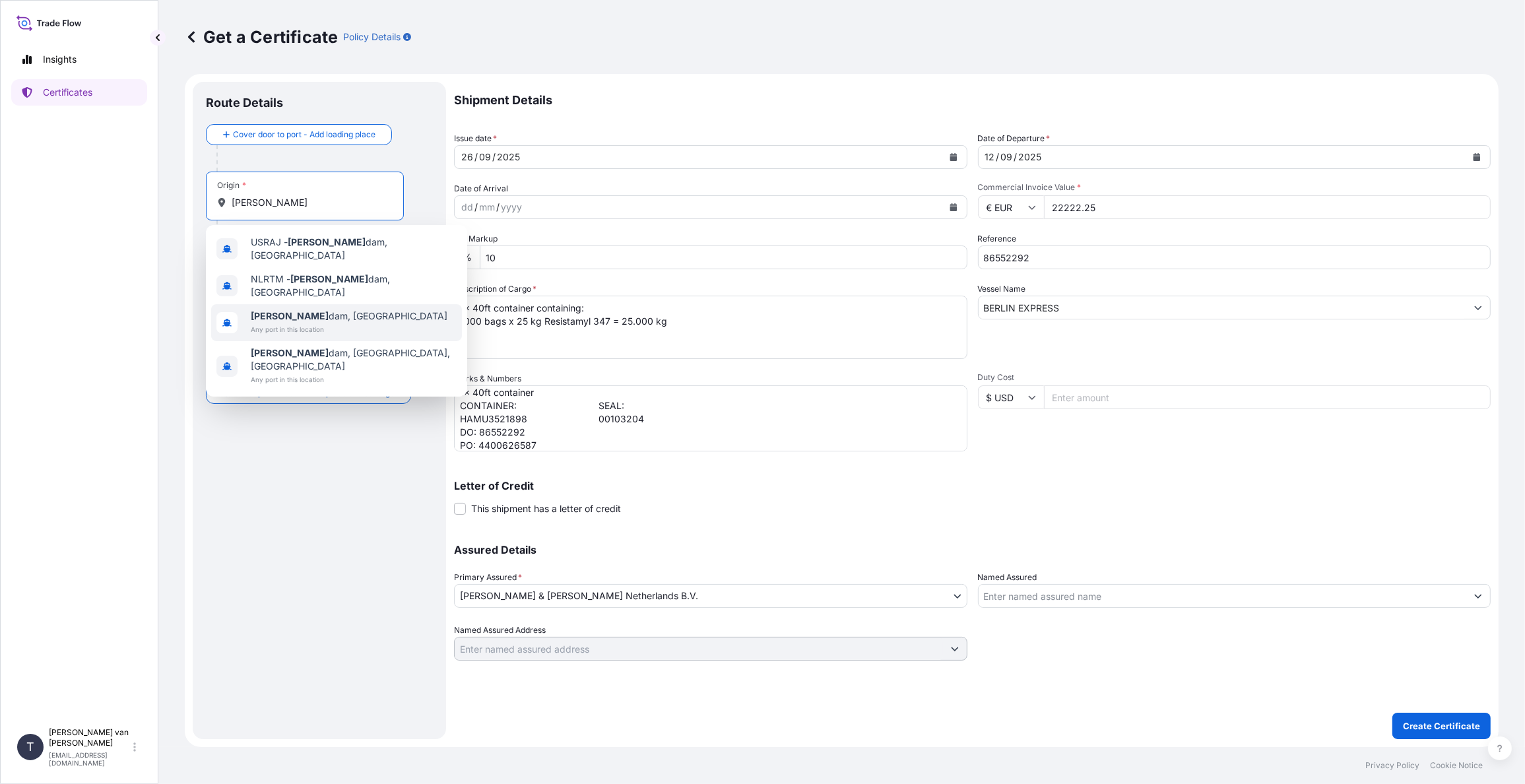
click at [302, 309] on span "[PERSON_NAME] dam, [GEOGRAPHIC_DATA]" at bounding box center [349, 316] width 197 height 14
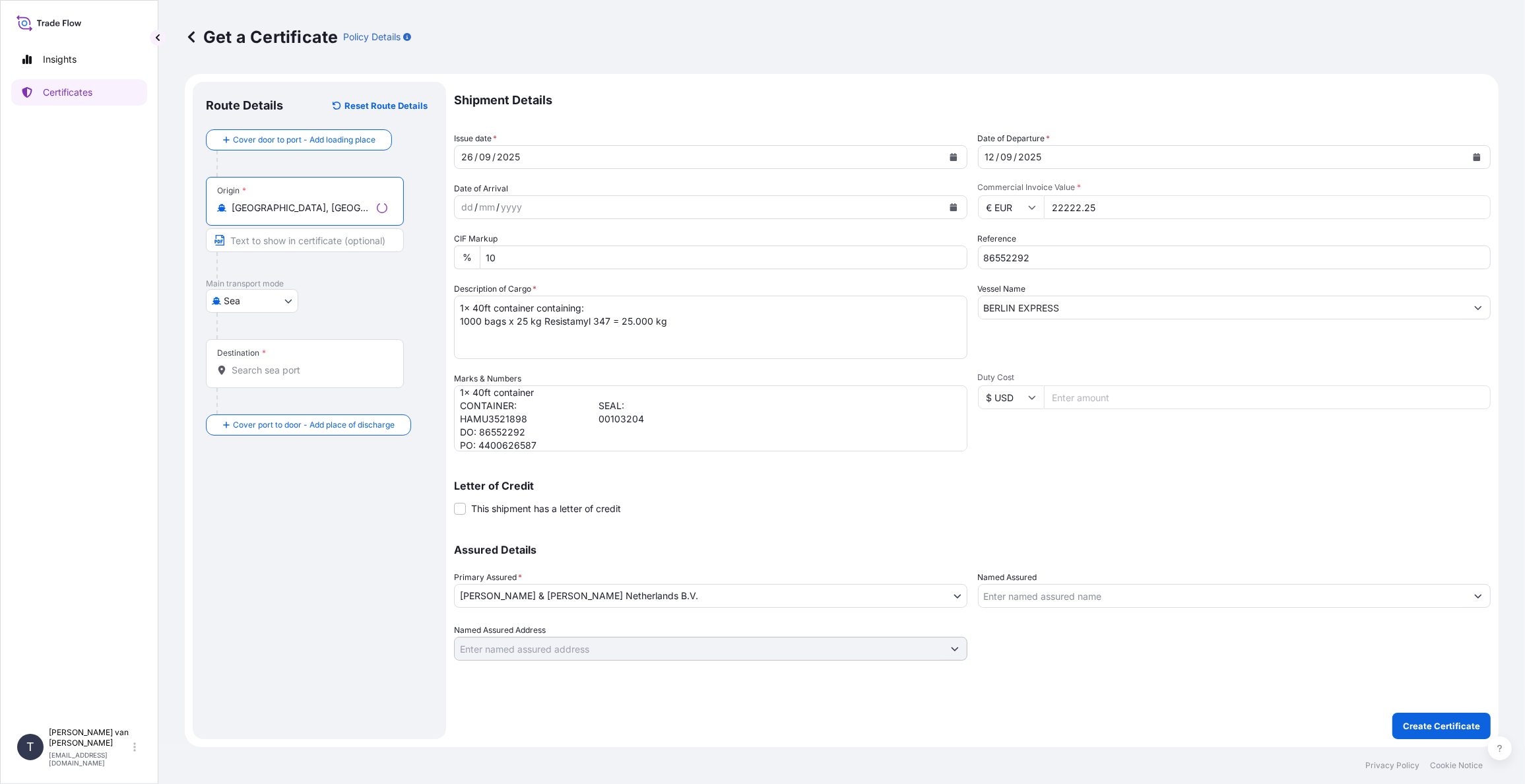
type input "[GEOGRAPHIC_DATA], [GEOGRAPHIC_DATA]"
click at [286, 368] on input "Destination *" at bounding box center [309, 370] width 155 height 14
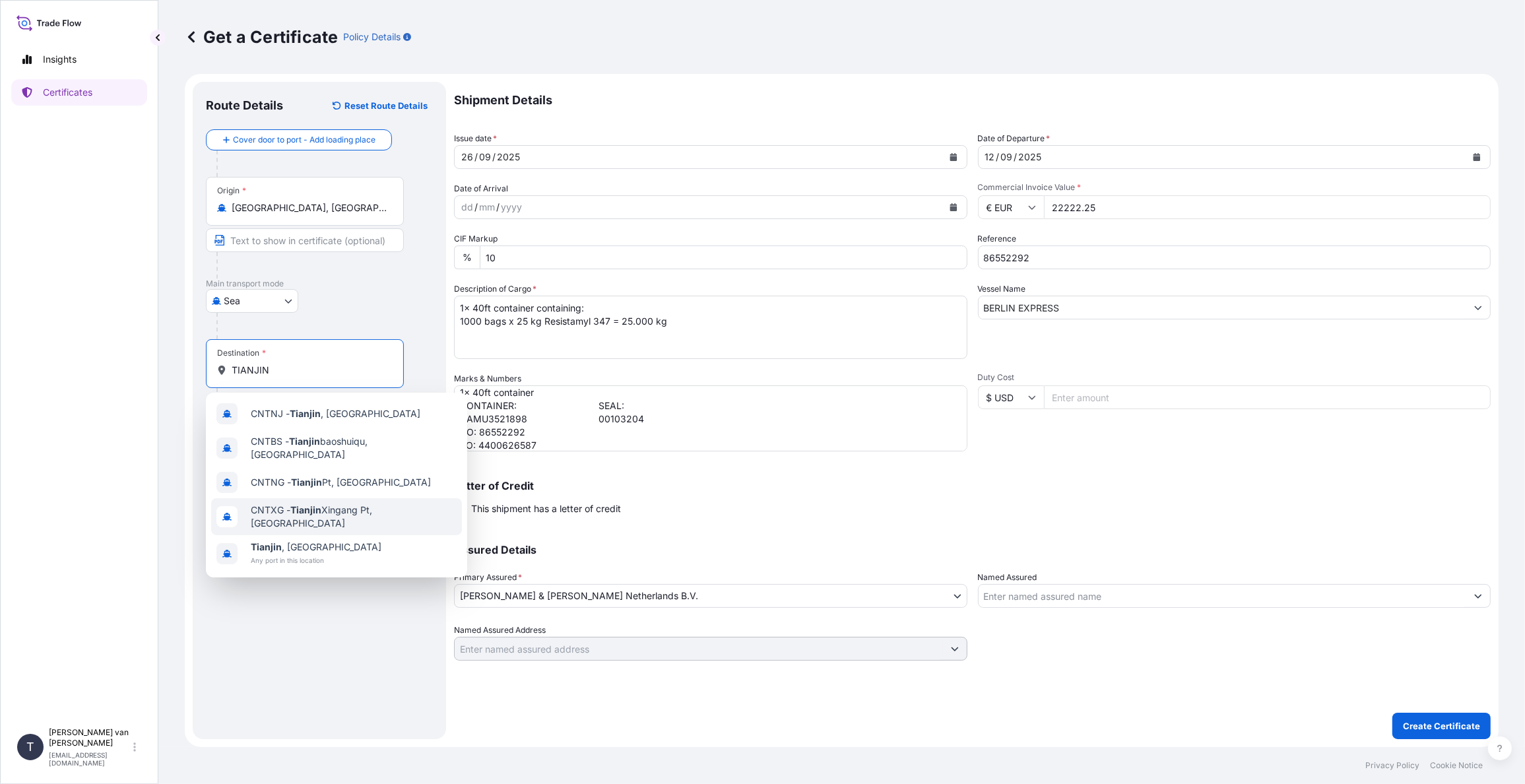
click at [325, 504] on span "CNTXG - Tianjin Xingang Pt, [GEOGRAPHIC_DATA]" at bounding box center [354, 516] width 206 height 26
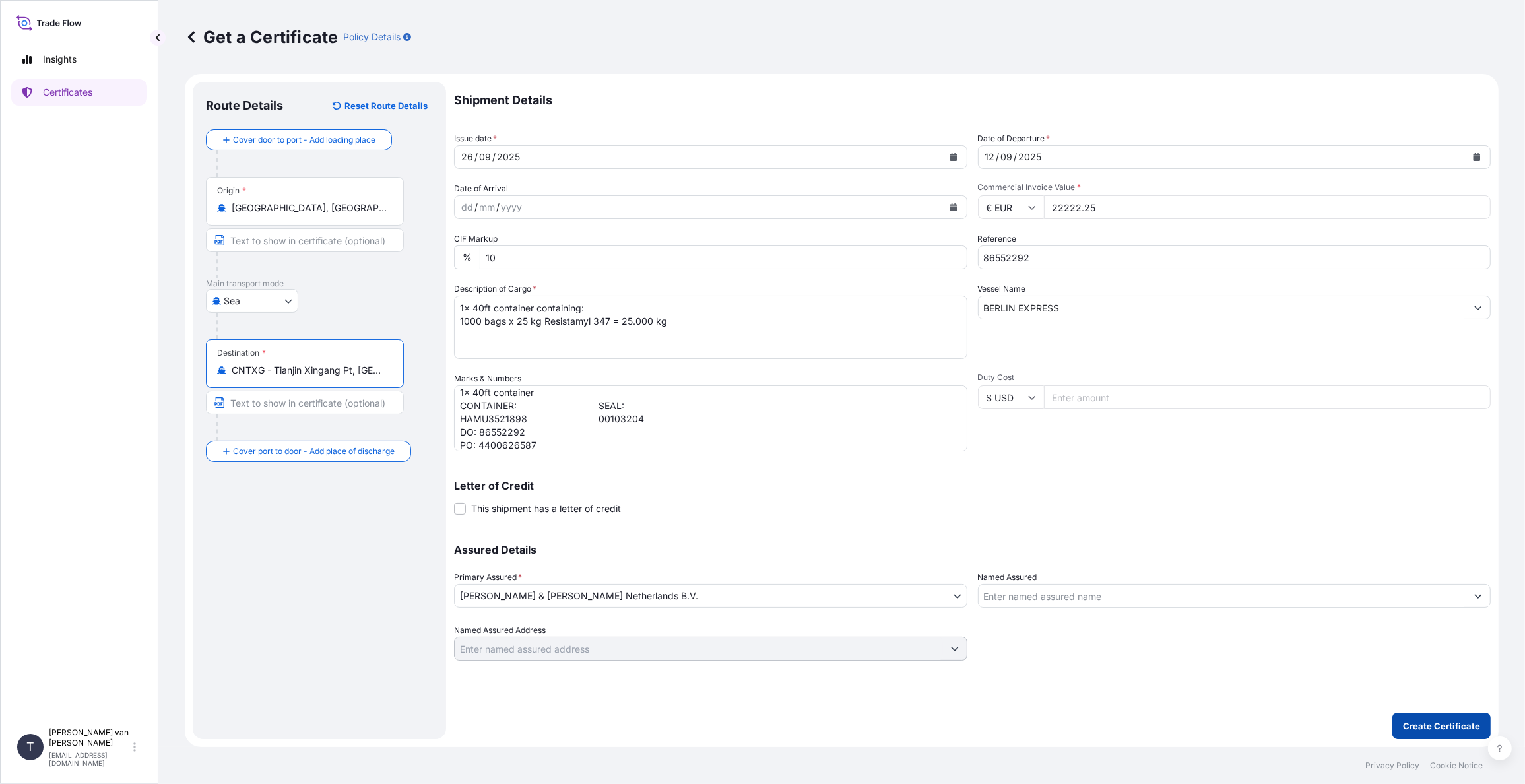
type input "CNTXG - Tianjin Xingang Pt, [GEOGRAPHIC_DATA]"
click at [1460, 729] on p "Create Certificate" at bounding box center [1441, 726] width 77 height 14
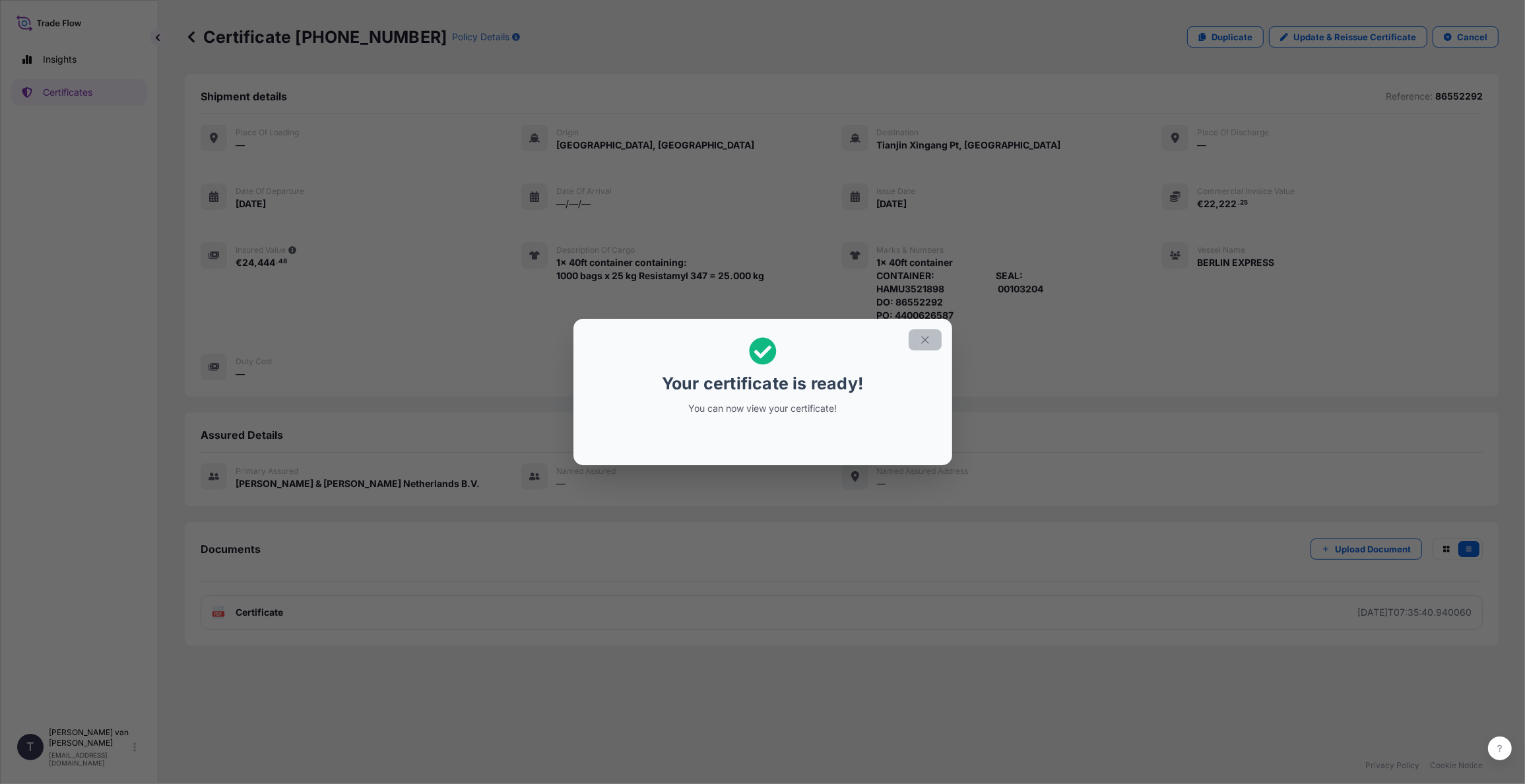
click at [928, 339] on icon "button" at bounding box center [925, 339] width 12 height 12
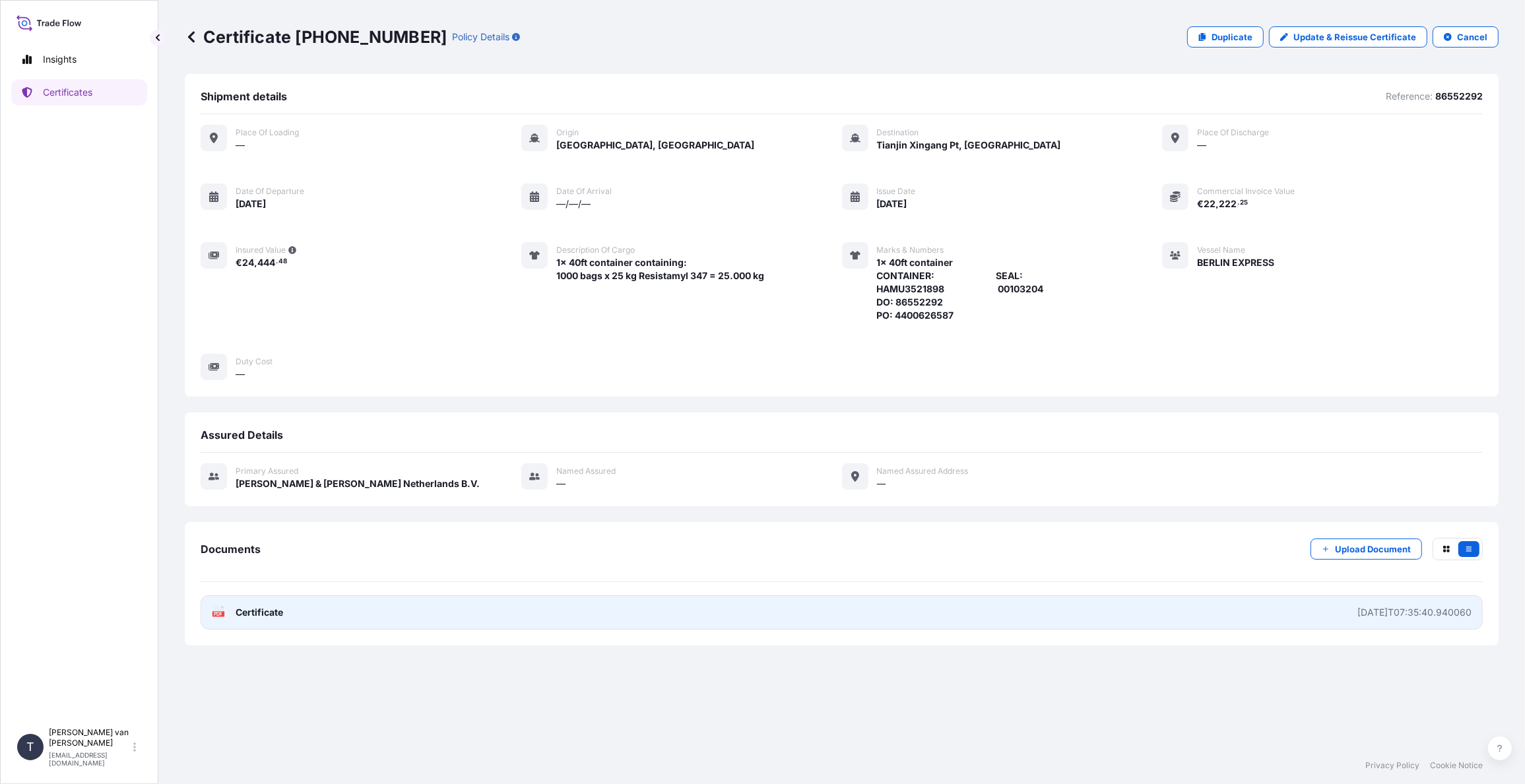
click at [253, 610] on span "Certificate" at bounding box center [260, 612] width 48 height 14
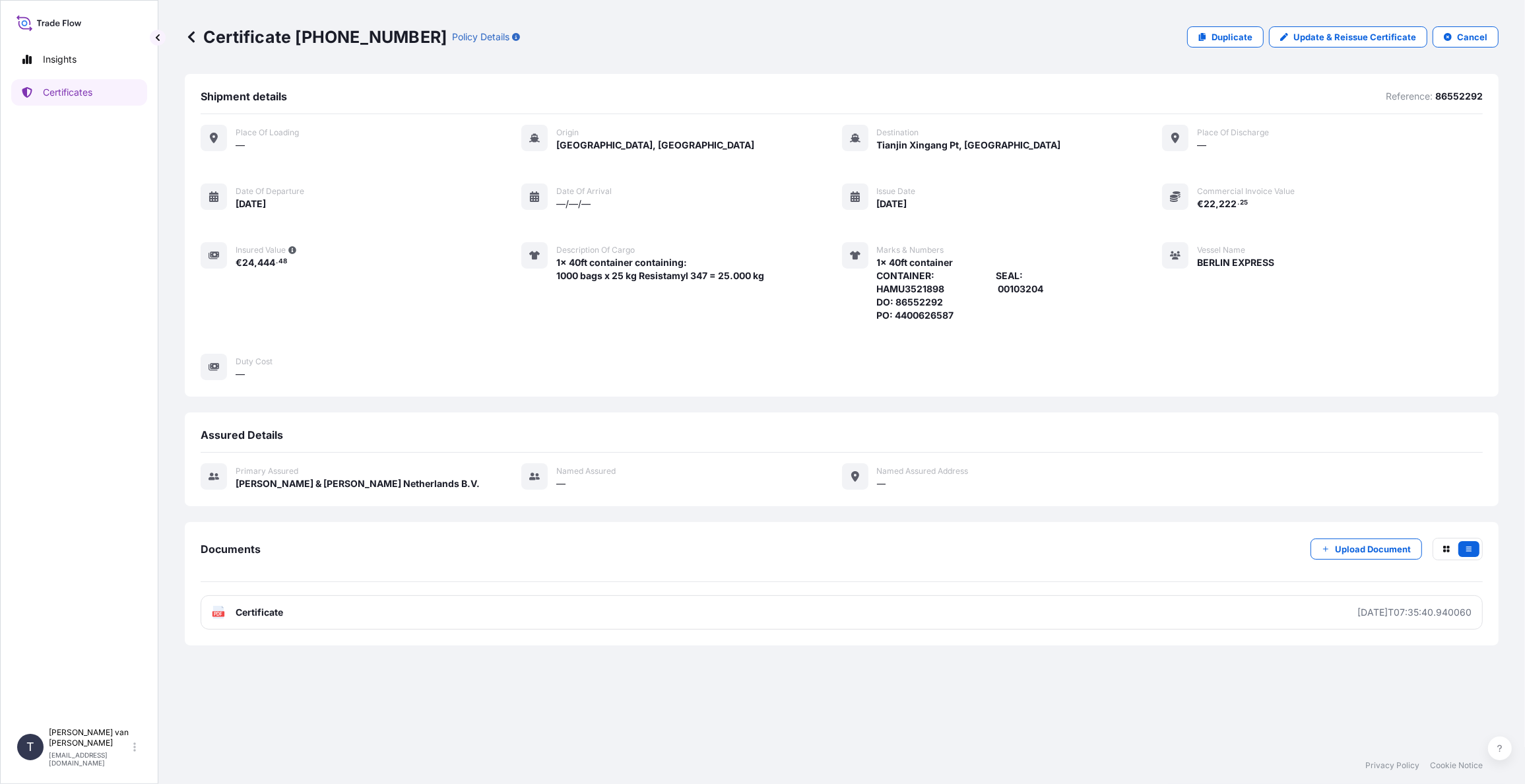
click at [394, 35] on p "Certificate [PHONE_NUMBER]" at bounding box center [316, 37] width 262 height 22
drag, startPoint x: 399, startPoint y: 37, endPoint x: 378, endPoint y: 37, distance: 21.0
click at [378, 37] on div "Certificate [PHONE_NUMBER] Policy Details" at bounding box center [352, 37] width 335 height 22
drag, startPoint x: 378, startPoint y: 37, endPoint x: 390, endPoint y: 38, distance: 12.0
click at [379, 38] on p "Certificate [PHONE_NUMBER]" at bounding box center [316, 37] width 262 height 22
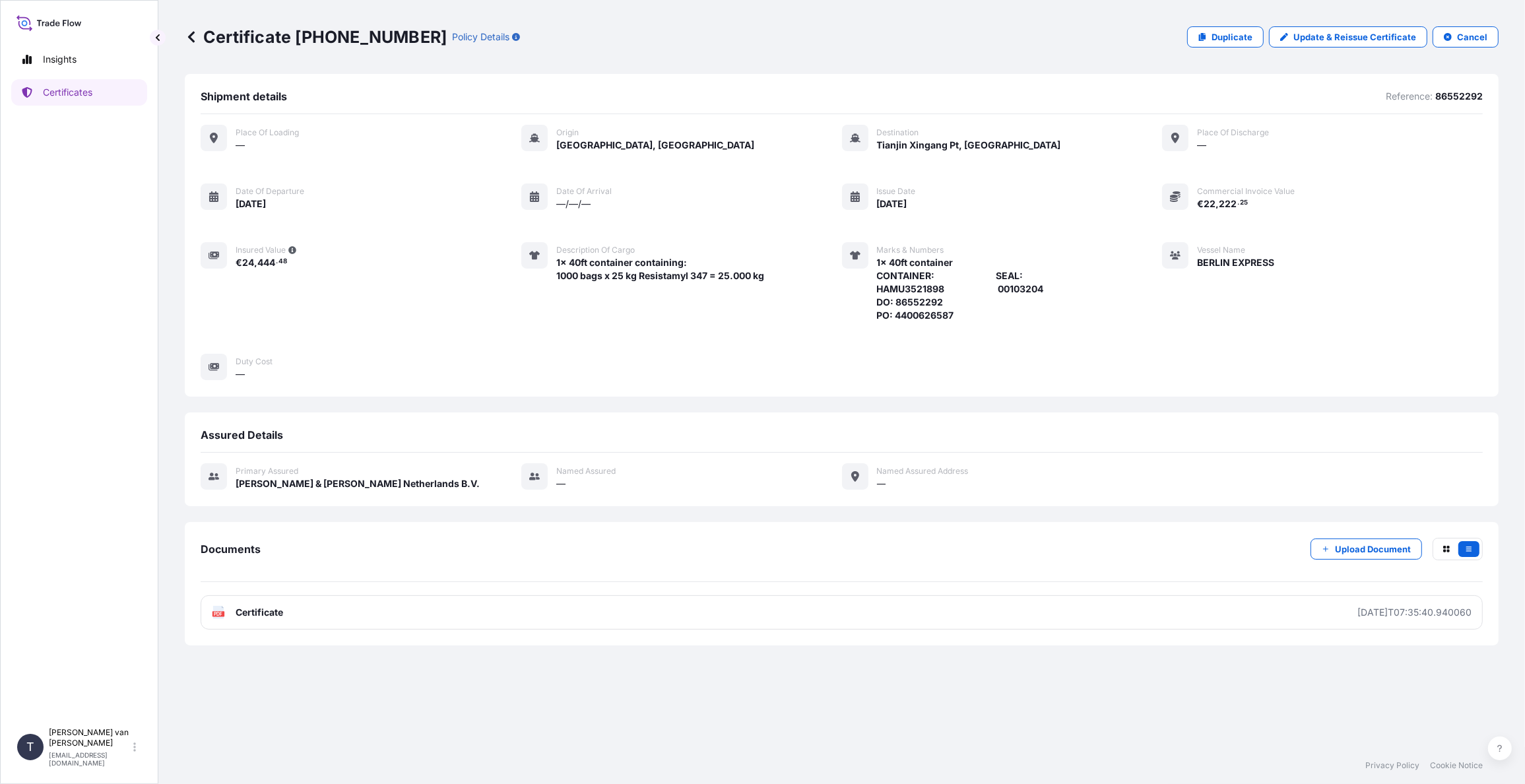
click at [398, 40] on p "Certificate [PHONE_NUMBER]" at bounding box center [316, 37] width 262 height 22
drag, startPoint x: 398, startPoint y: 35, endPoint x: 296, endPoint y: 33, distance: 102.0
click at [296, 33] on p "Certificate [PHONE_NUMBER]" at bounding box center [316, 37] width 262 height 22
copy p "[PHONE_NUMBER]"
